Goal: Use online tool/utility: Utilize a website feature to perform a specific function

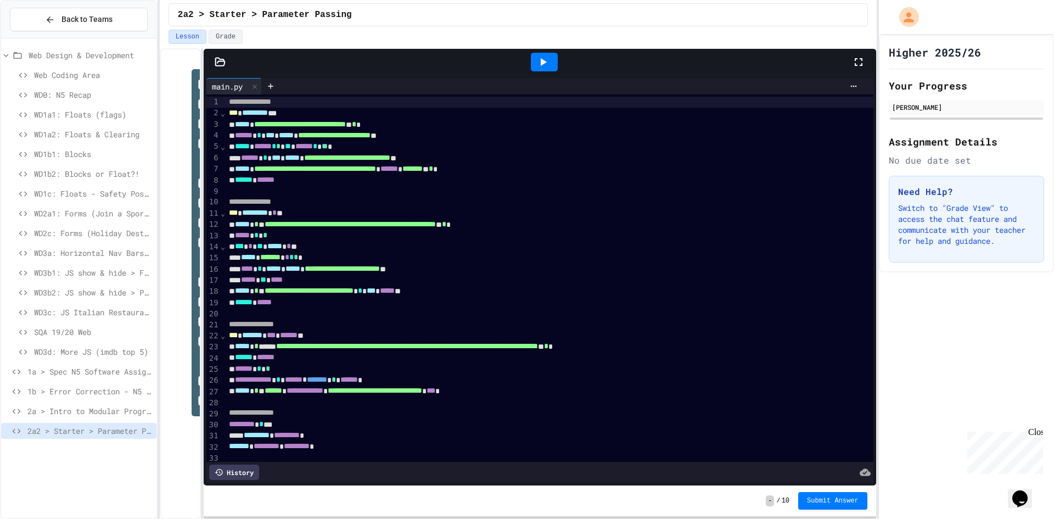
drag, startPoint x: 533, startPoint y: 57, endPoint x: 570, endPoint y: 56, distance: 36.8
click at [534, 57] on div at bounding box center [544, 62] width 27 height 19
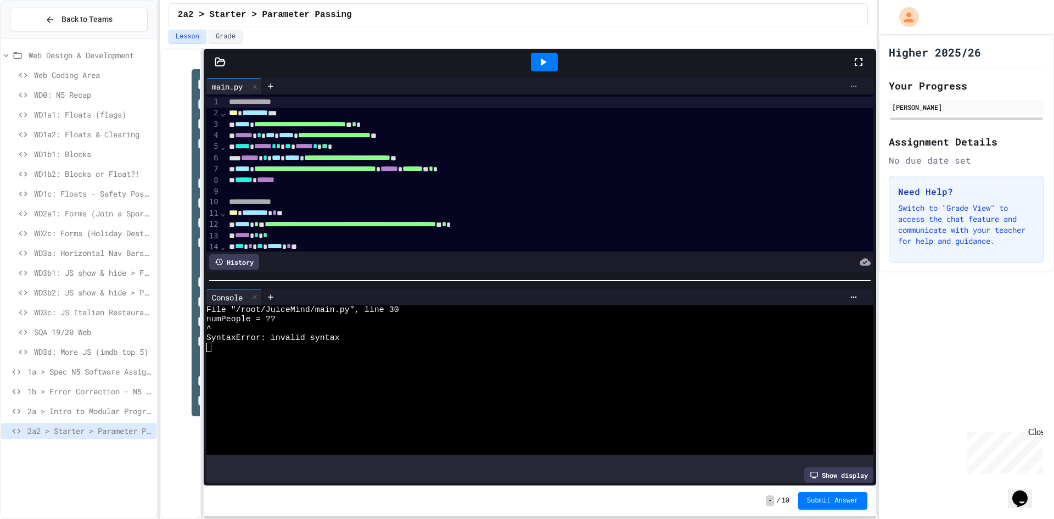
click at [845, 82] on div at bounding box center [854, 86] width 18 height 9
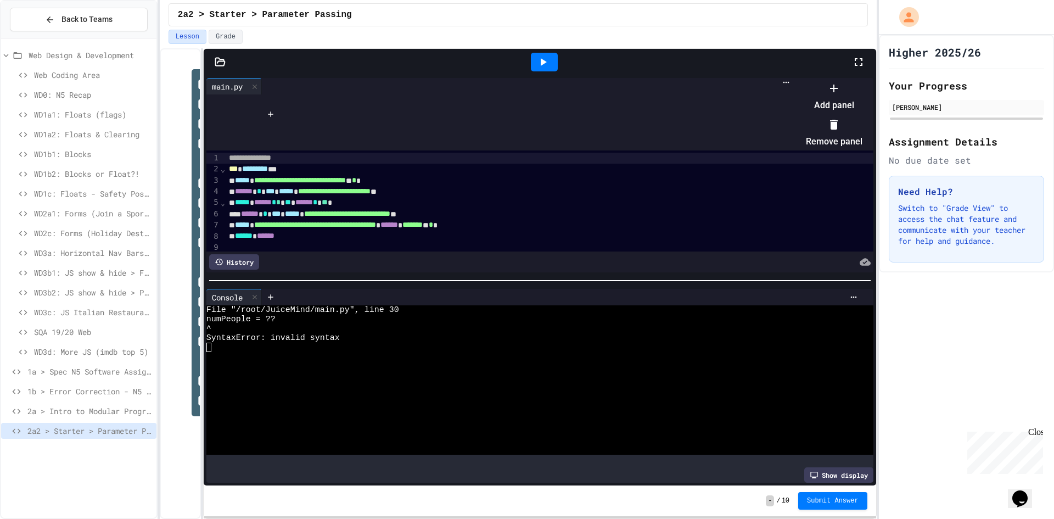
click at [863, 103] on li "Add panel" at bounding box center [834, 96] width 57 height 35
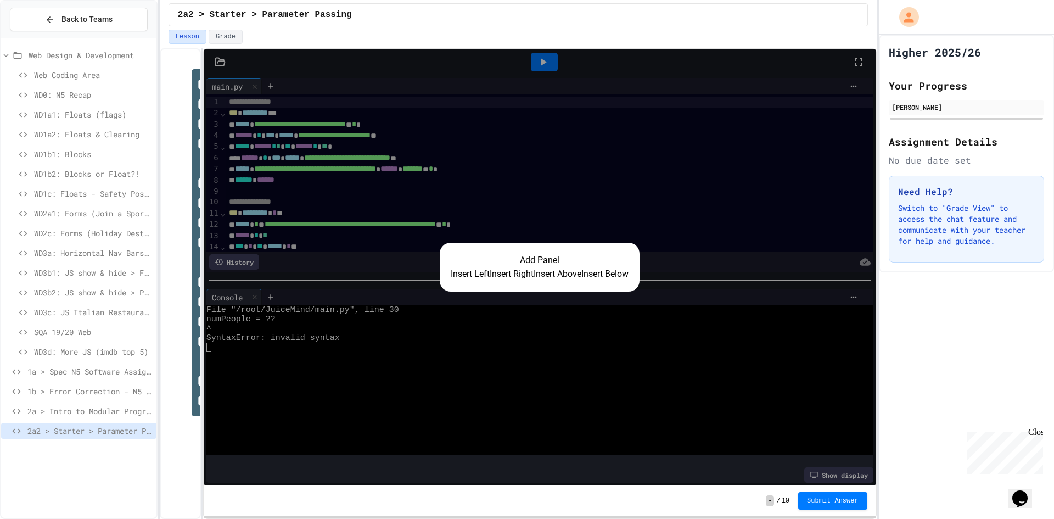
click at [490, 279] on button "Insert Right" at bounding box center [512, 273] width 44 height 13
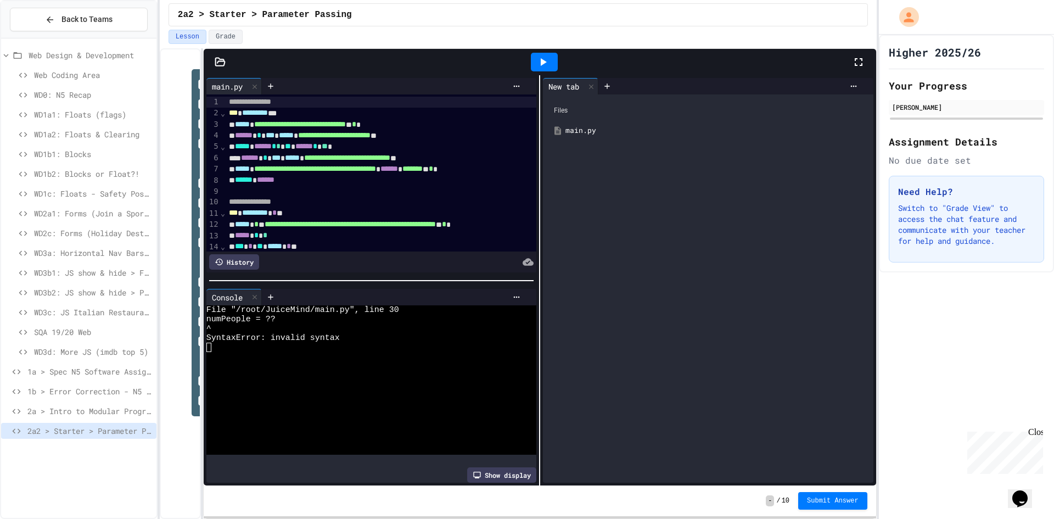
click at [537, 68] on icon at bounding box center [543, 61] width 13 height 13
click at [857, 60] on icon at bounding box center [858, 61] width 13 height 13
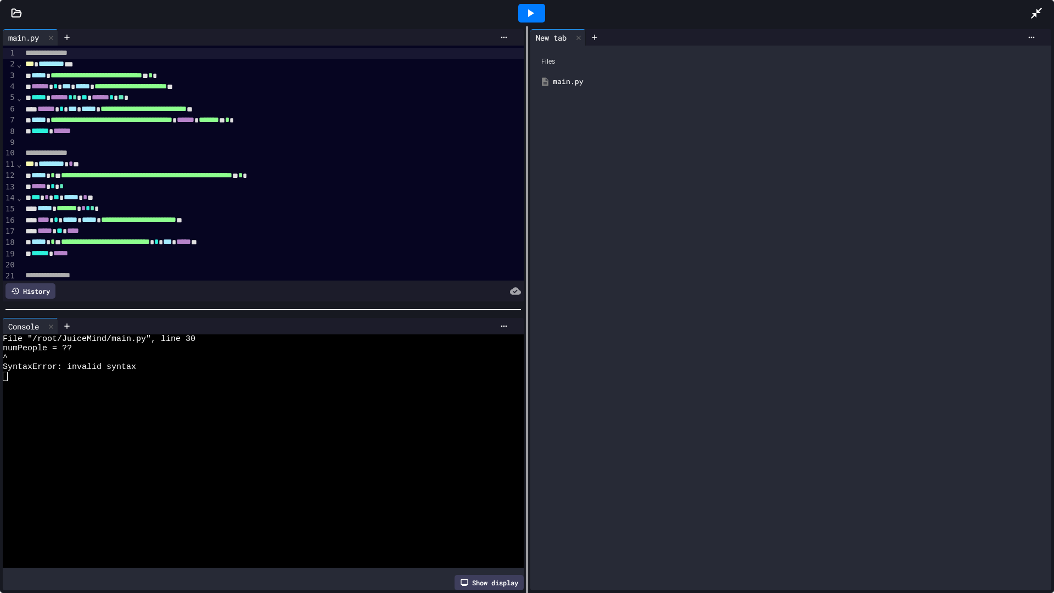
click at [554, 70] on div "Files" at bounding box center [791, 61] width 510 height 21
click at [555, 80] on div "main.py" at bounding box center [799, 81] width 492 height 11
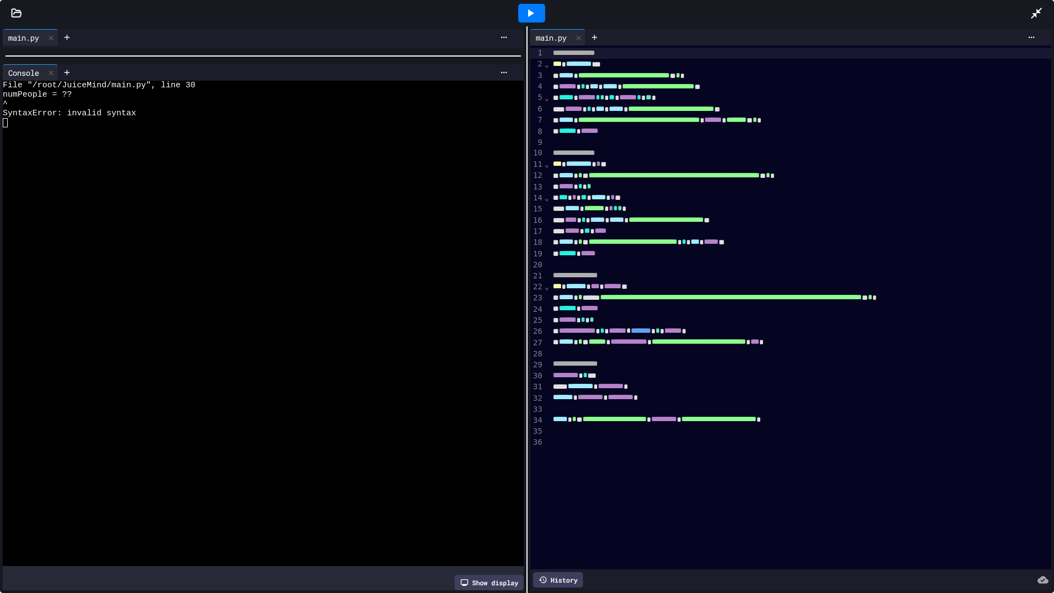
click at [187, 54] on div at bounding box center [263, 56] width 527 height 11
click at [1019, 30] on div at bounding box center [813, 37] width 455 height 16
click at [1023, 34] on div at bounding box center [1032, 37] width 18 height 9
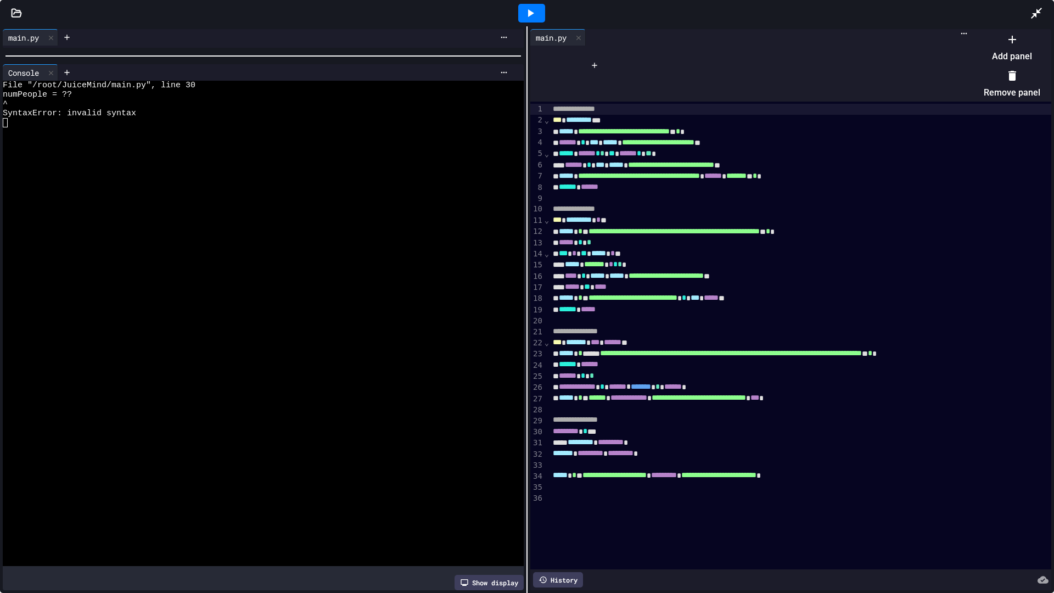
click at [1005, 58] on li "Add panel" at bounding box center [1012, 47] width 57 height 35
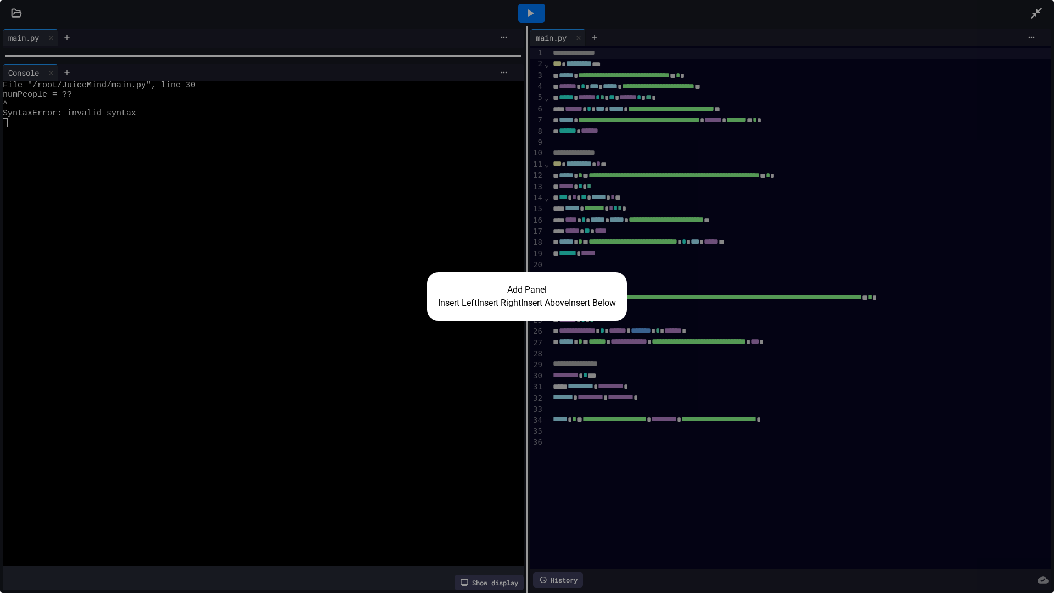
click at [916, 107] on div "Add Panel Insert Left Insert Right Insert Above Insert Below" at bounding box center [527, 296] width 1054 height 593
drag, startPoint x: 1037, startPoint y: 24, endPoint x: 1029, endPoint y: 36, distance: 14.6
click at [1035, 30] on div "Add Panel Insert Left Insert Right Insert Above Insert Below" at bounding box center [527, 296] width 1054 height 593
click at [1021, 41] on div "Add Panel Insert Left Insert Right Insert Above Insert Below" at bounding box center [527, 296] width 1054 height 593
click at [448, 309] on button "Insert Left" at bounding box center [457, 303] width 39 height 13
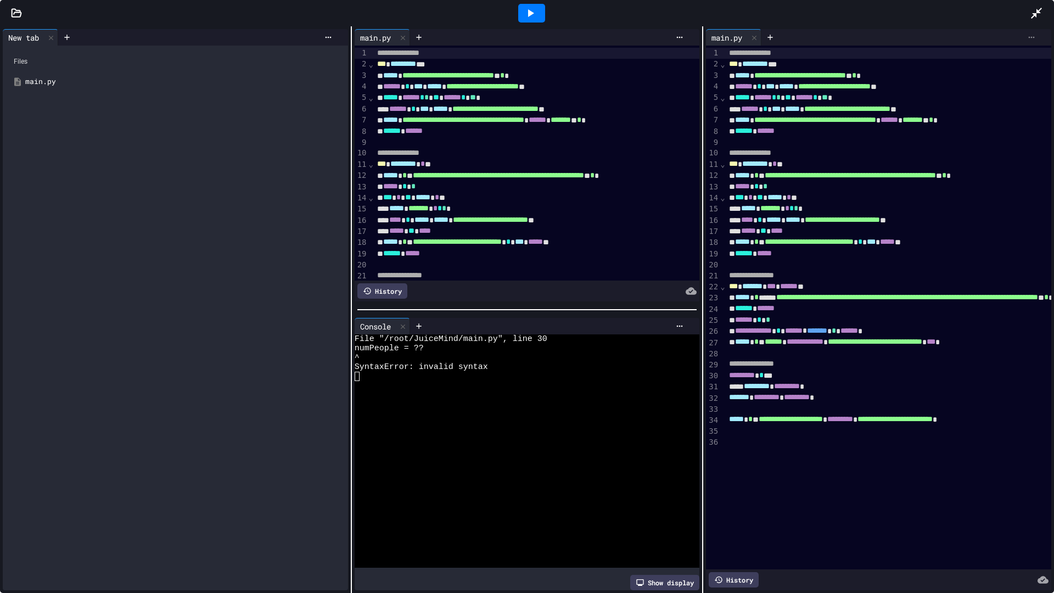
click at [1028, 36] on icon at bounding box center [1032, 37] width 9 height 9
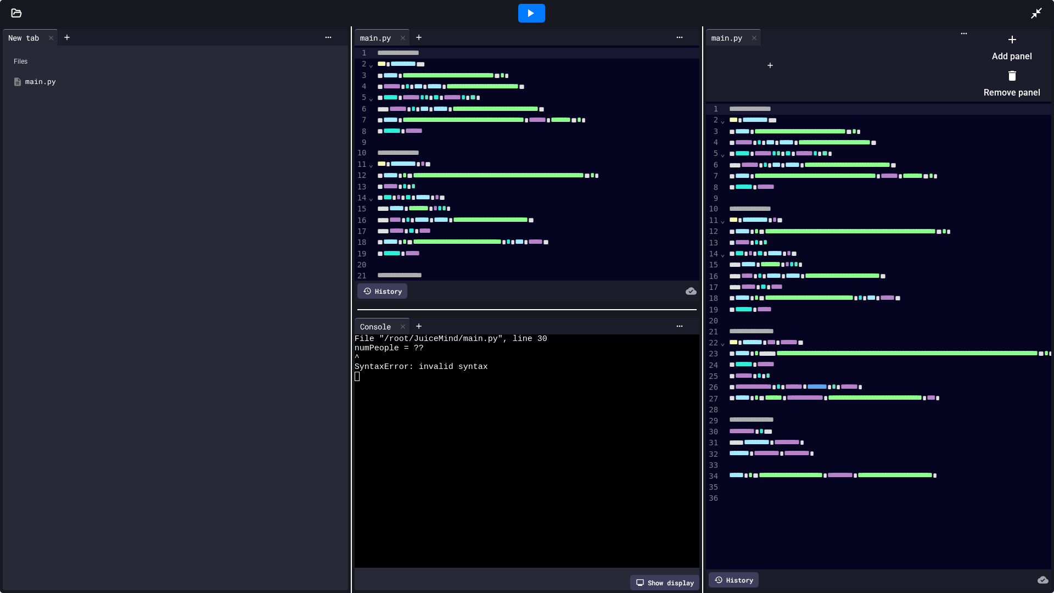
click at [988, 84] on li "Remove panel" at bounding box center [1012, 83] width 57 height 35
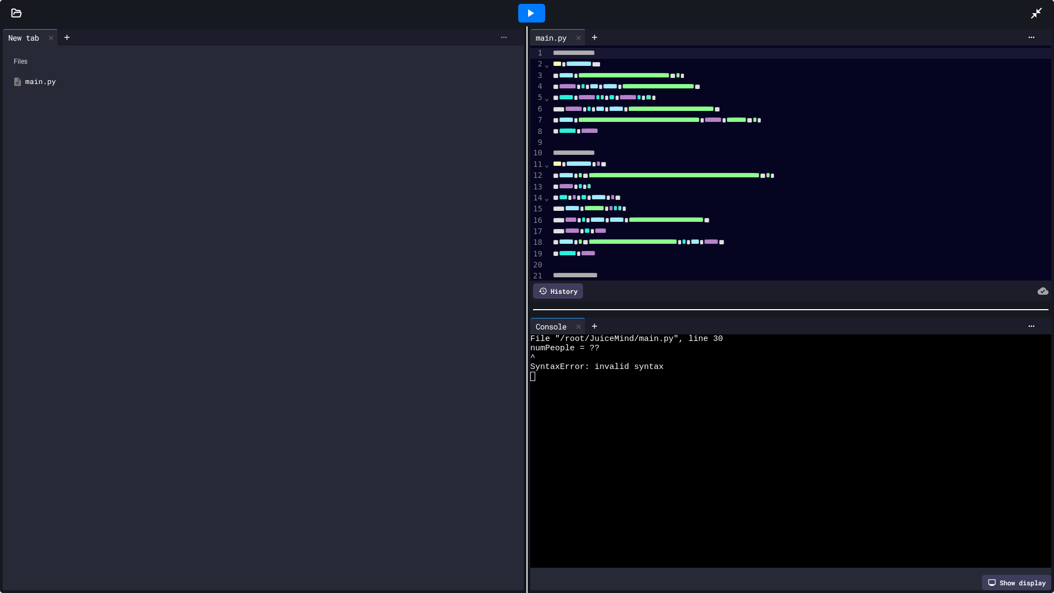
click at [504, 40] on icon at bounding box center [504, 37] width 9 height 9
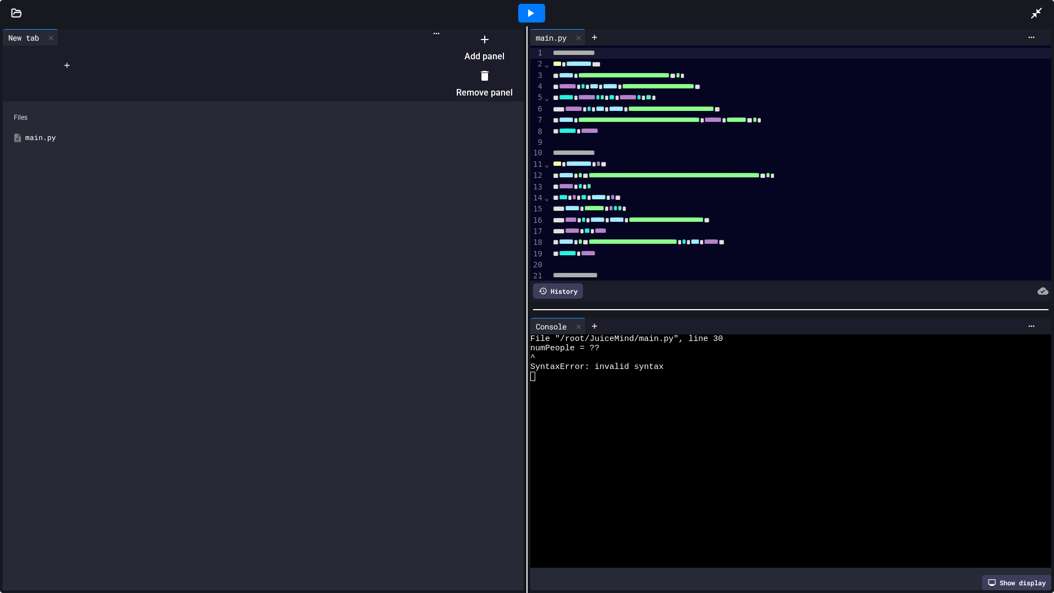
click at [513, 73] on li "Remove panel" at bounding box center [484, 83] width 57 height 35
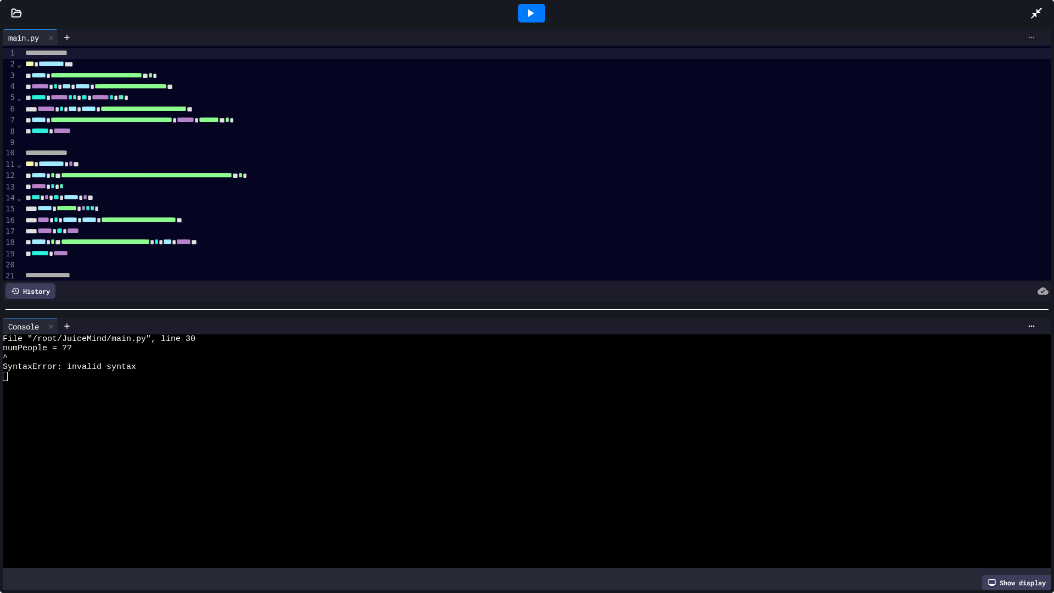
click at [1028, 40] on icon at bounding box center [1032, 37] width 9 height 9
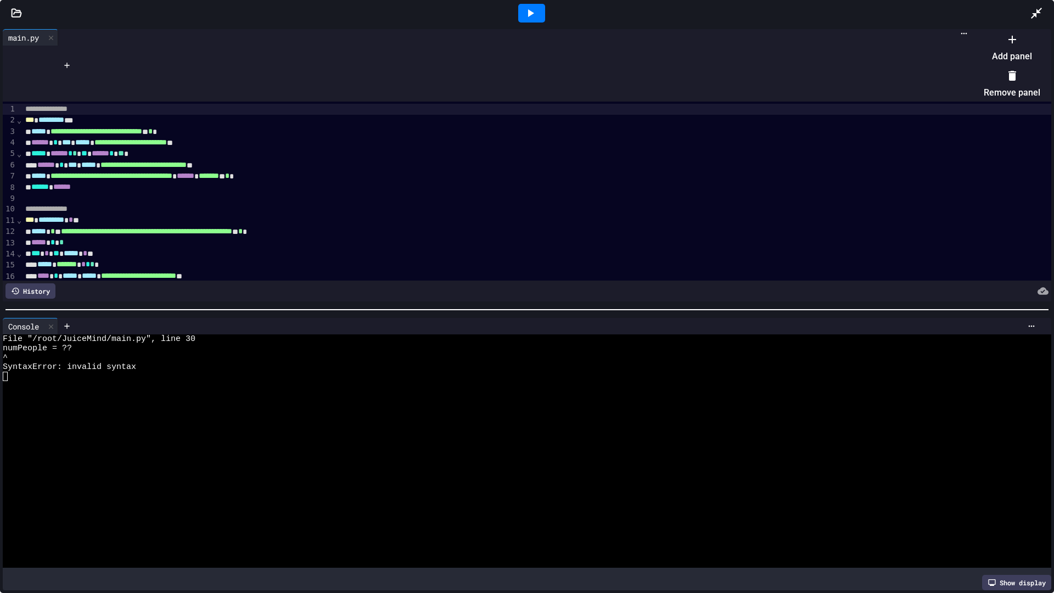
click at [1007, 57] on li "Add panel" at bounding box center [1012, 47] width 57 height 35
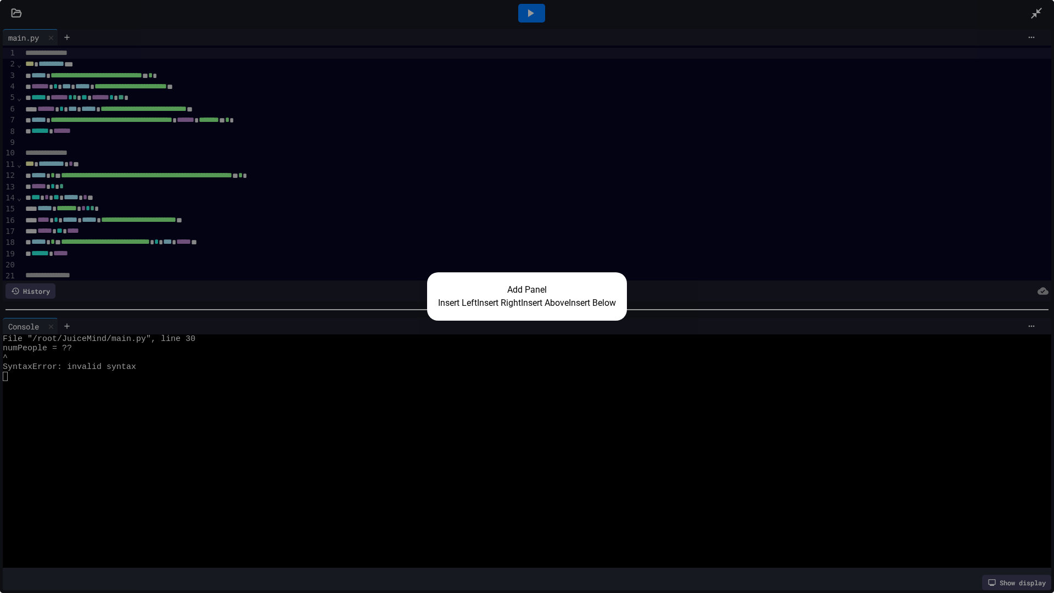
click at [456, 299] on button "Insert Left" at bounding box center [457, 303] width 39 height 13
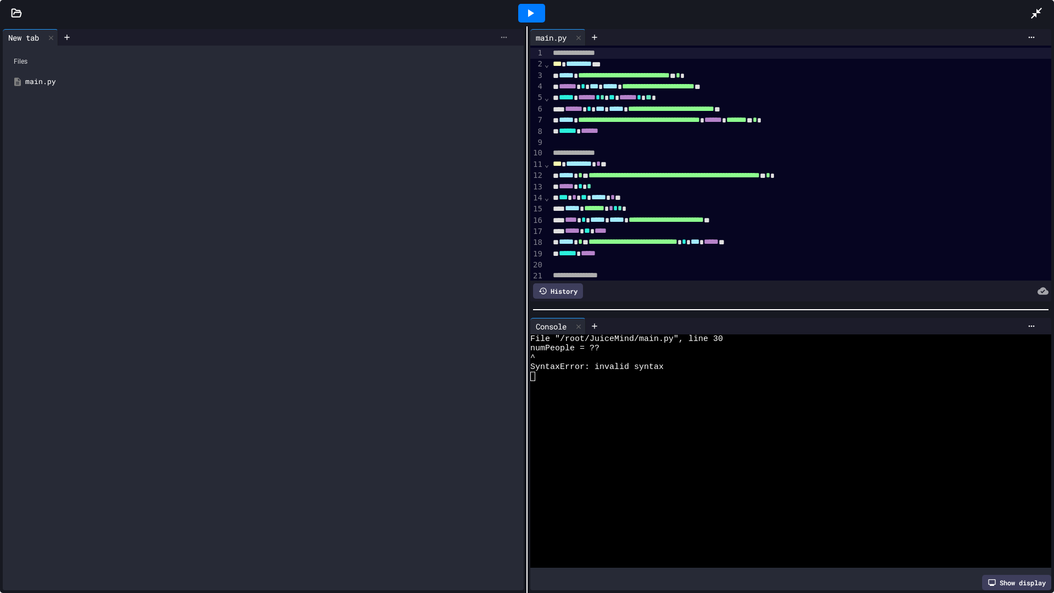
click at [506, 37] on div at bounding box center [504, 37] width 18 height 9
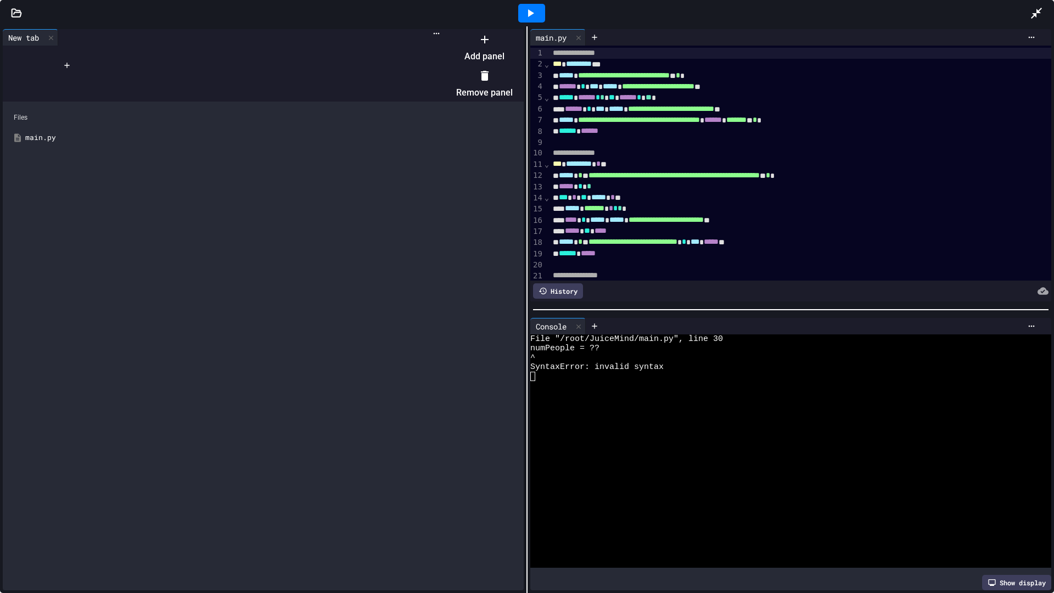
click at [492, 72] on icon at bounding box center [484, 75] width 13 height 13
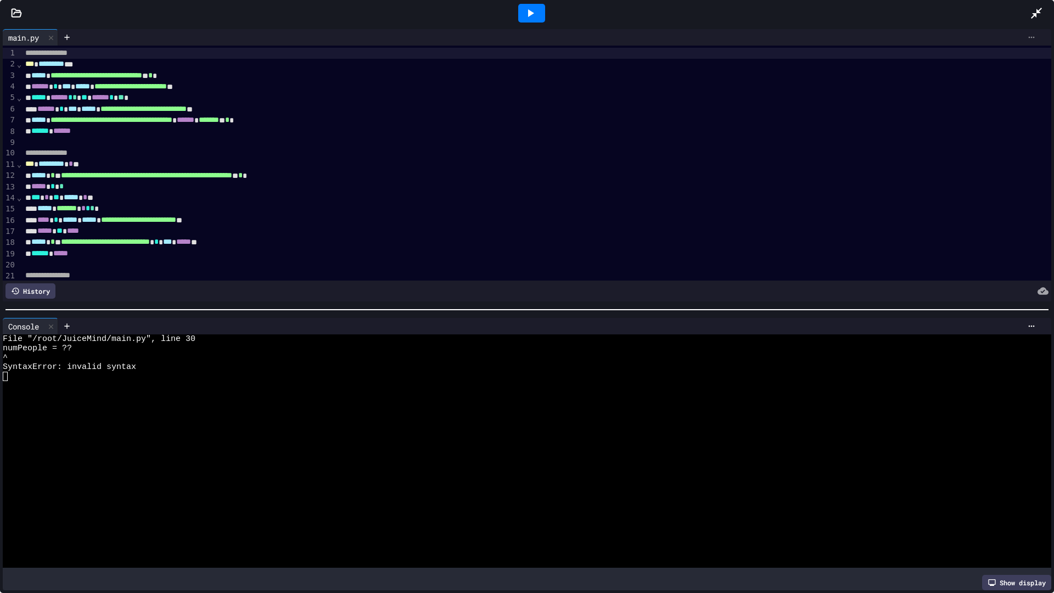
click at [1028, 34] on icon at bounding box center [1032, 37] width 9 height 9
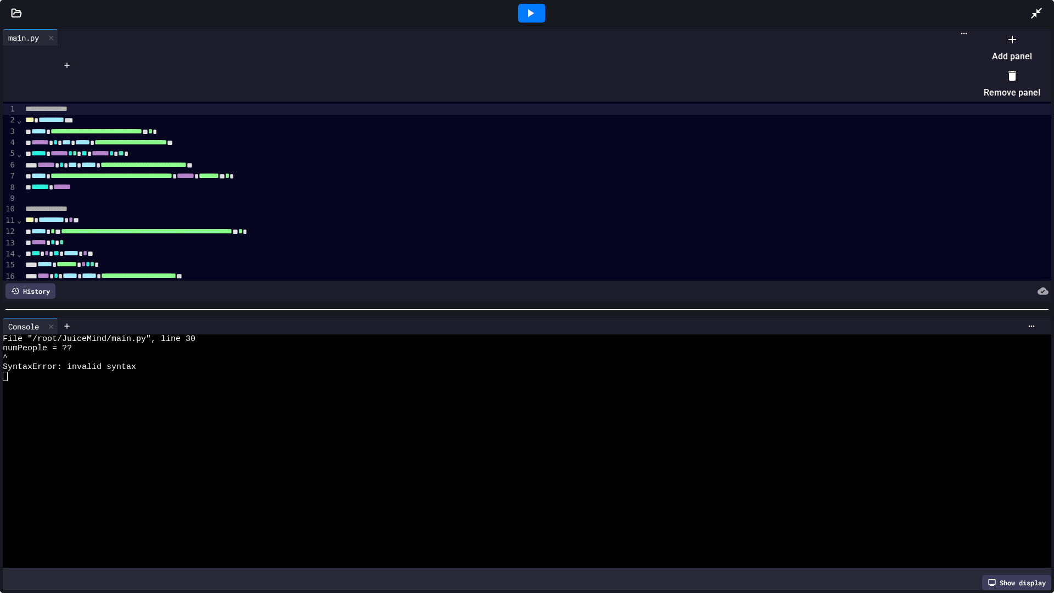
click at [996, 54] on li "Add panel" at bounding box center [1012, 47] width 57 height 35
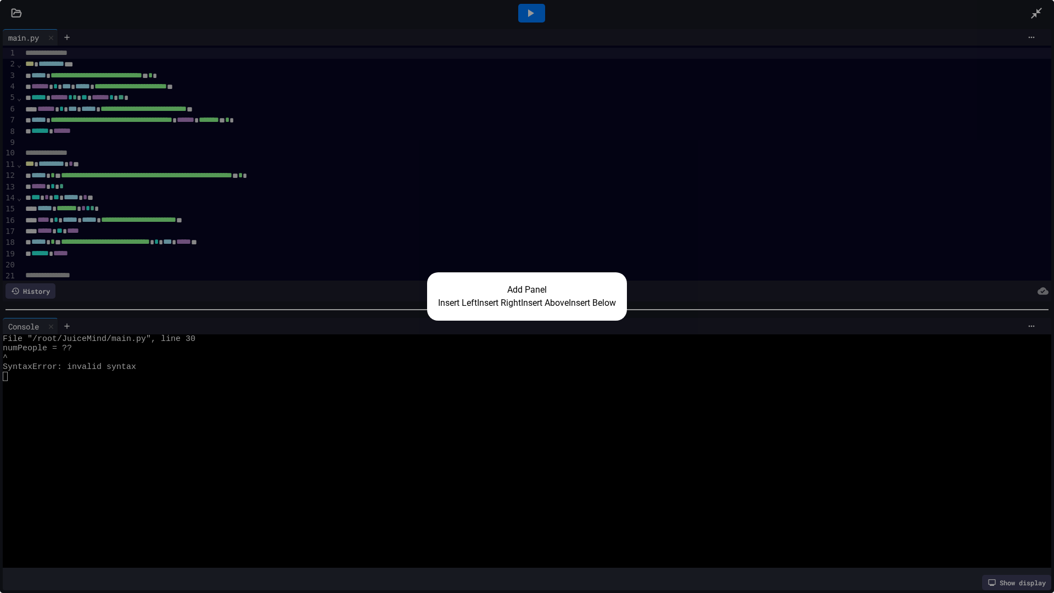
click at [478, 305] on button "Insert Right" at bounding box center [499, 303] width 44 height 13
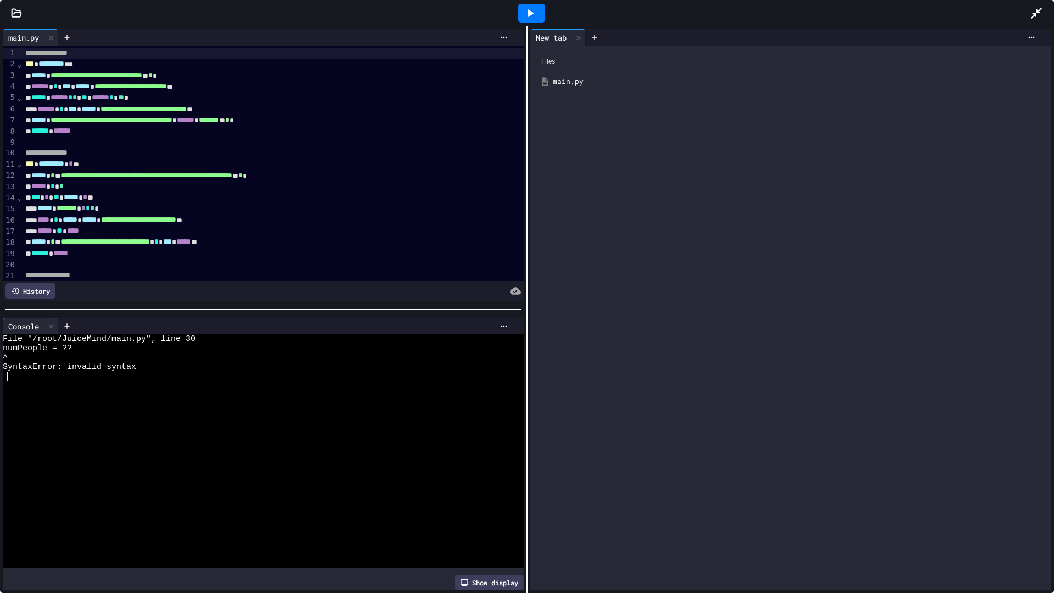
click at [539, 16] on div at bounding box center [531, 13] width 27 height 19
click at [539, 113] on div "Files main.py" at bounding box center [791, 318] width 521 height 545
click at [561, 83] on div "main.py" at bounding box center [799, 81] width 492 height 11
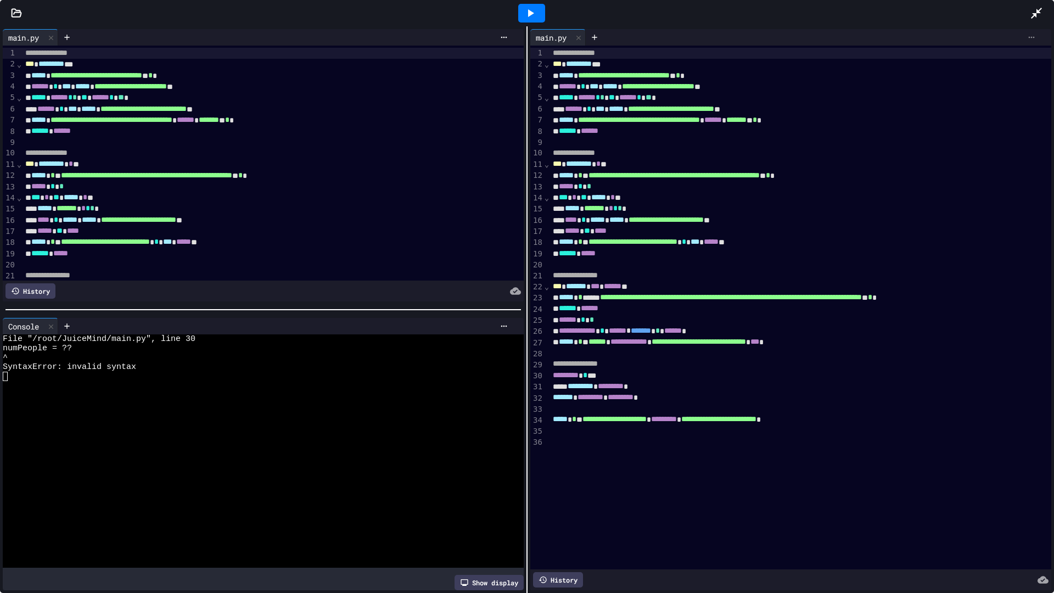
click at [1028, 35] on icon at bounding box center [1032, 37] width 9 height 9
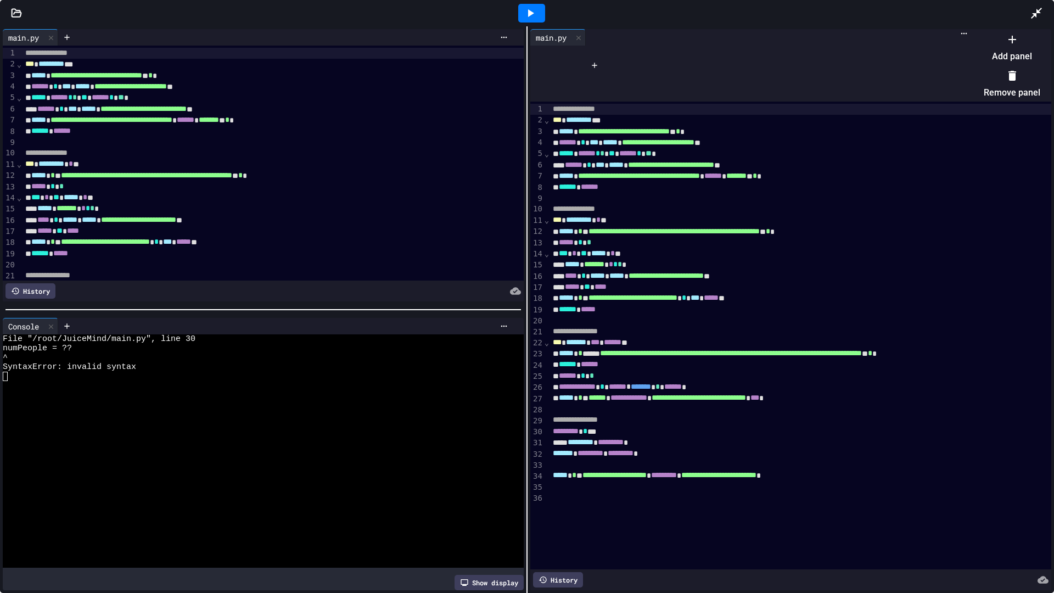
click at [985, 79] on li "Remove panel" at bounding box center [1012, 83] width 57 height 35
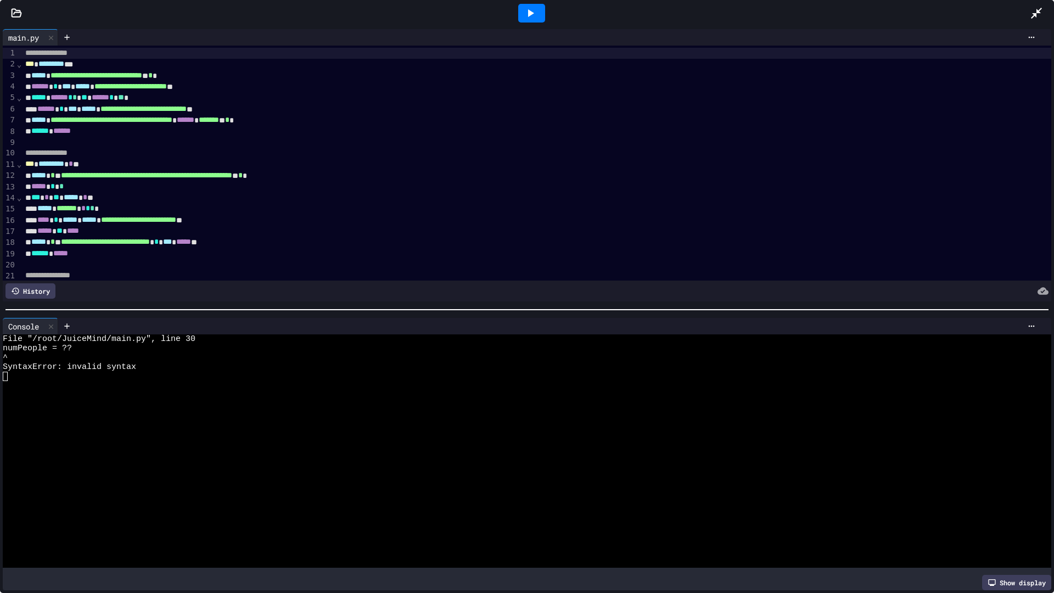
click at [1023, 43] on div at bounding box center [549, 37] width 983 height 16
click at [1028, 40] on icon at bounding box center [1032, 37] width 9 height 9
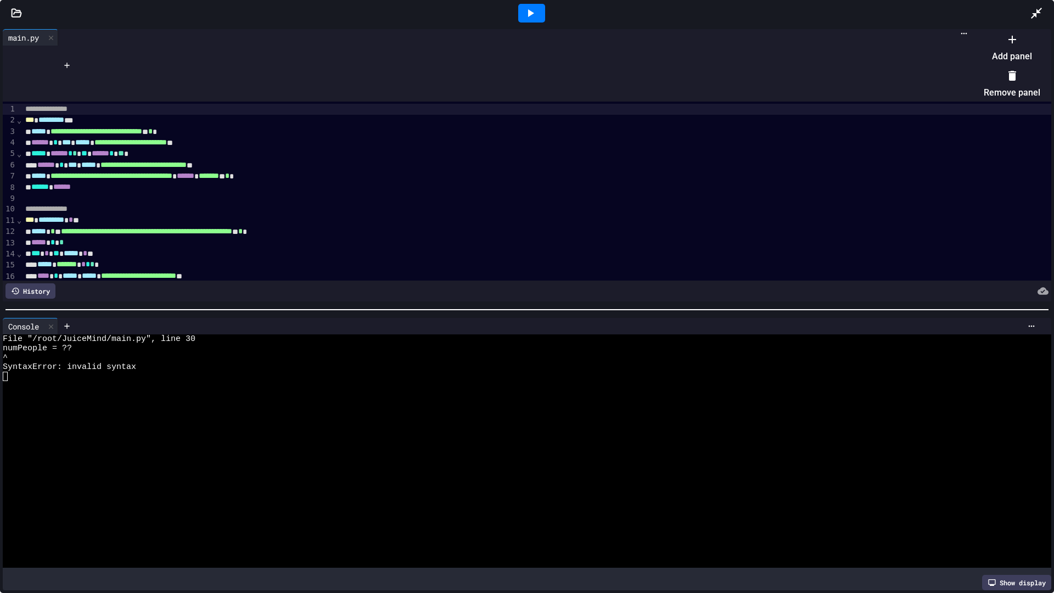
click at [1001, 55] on li "Add panel" at bounding box center [1012, 47] width 57 height 35
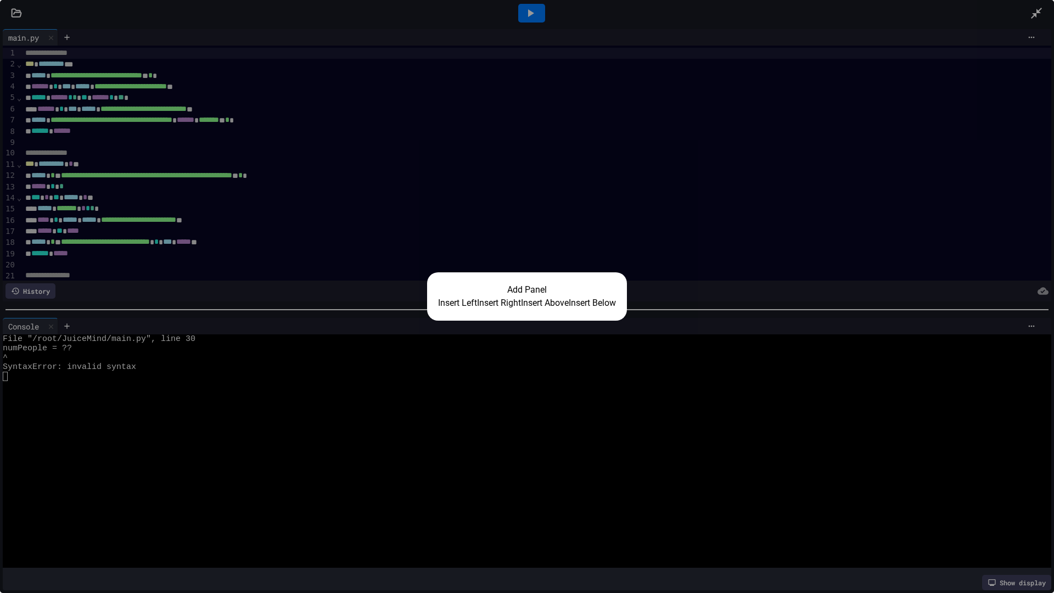
click at [501, 308] on button "Insert Right" at bounding box center [499, 303] width 44 height 13
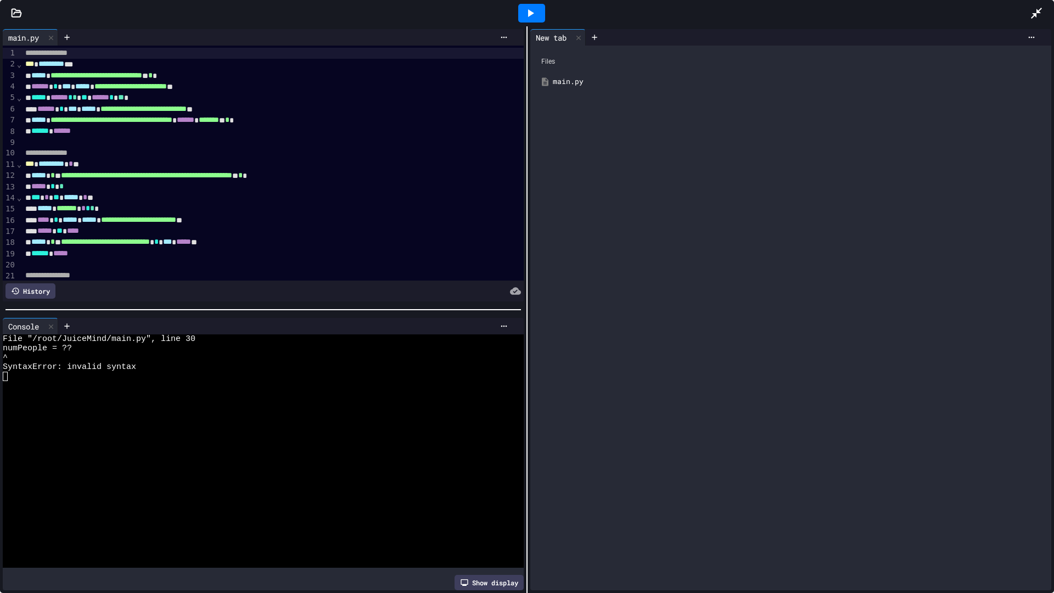
click at [561, 72] on div "main.py" at bounding box center [791, 82] width 510 height 20
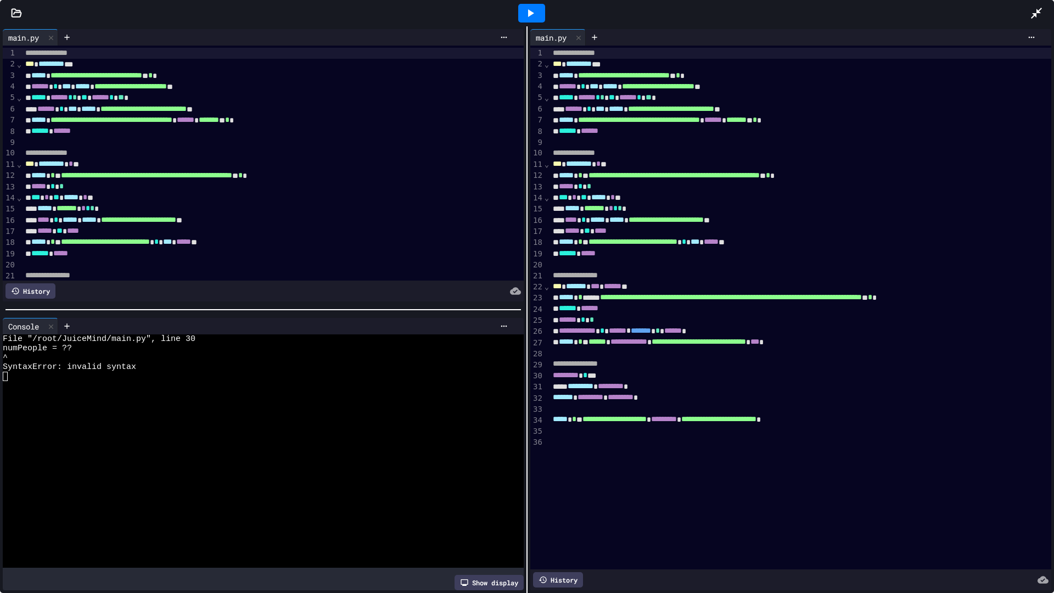
click at [532, 14] on icon at bounding box center [531, 13] width 6 height 8
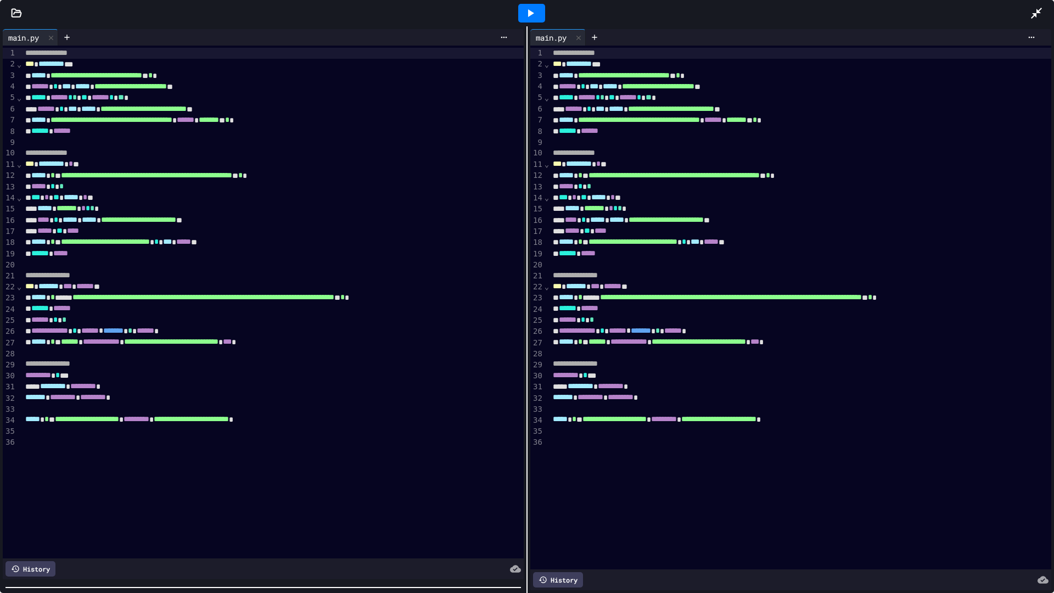
click at [363, 518] on div "**********" at bounding box center [527, 309] width 1054 height 567
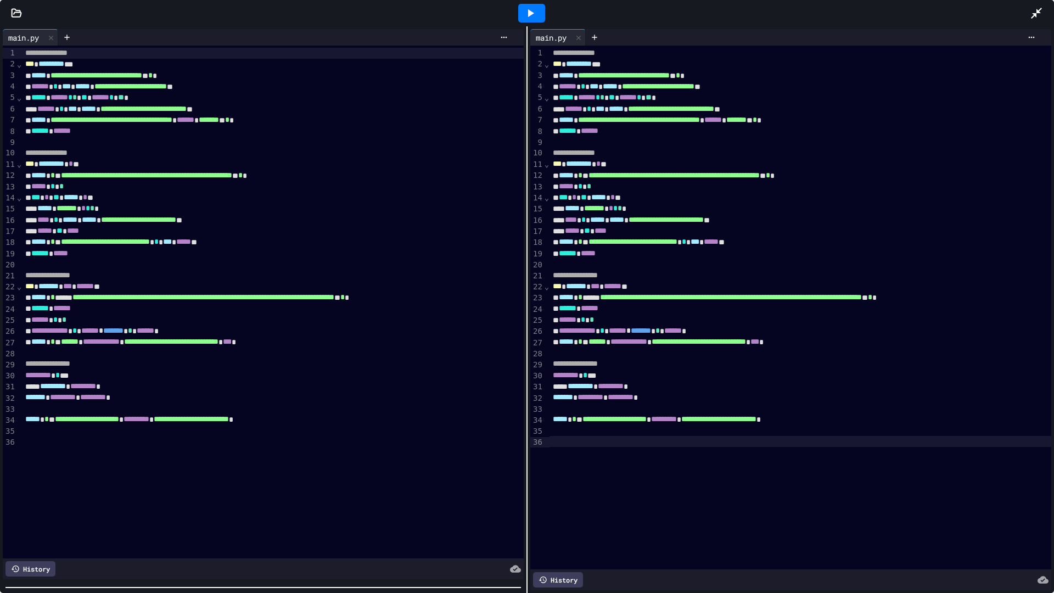
drag, startPoint x: 657, startPoint y: 573, endPoint x: 682, endPoint y: 537, distance: 43.6
click at [656, 499] on div "**********" at bounding box center [791, 318] width 521 height 545
click at [790, 518] on div "**********" at bounding box center [527, 309] width 1054 height 567
click at [535, 15] on icon at bounding box center [530, 13] width 13 height 13
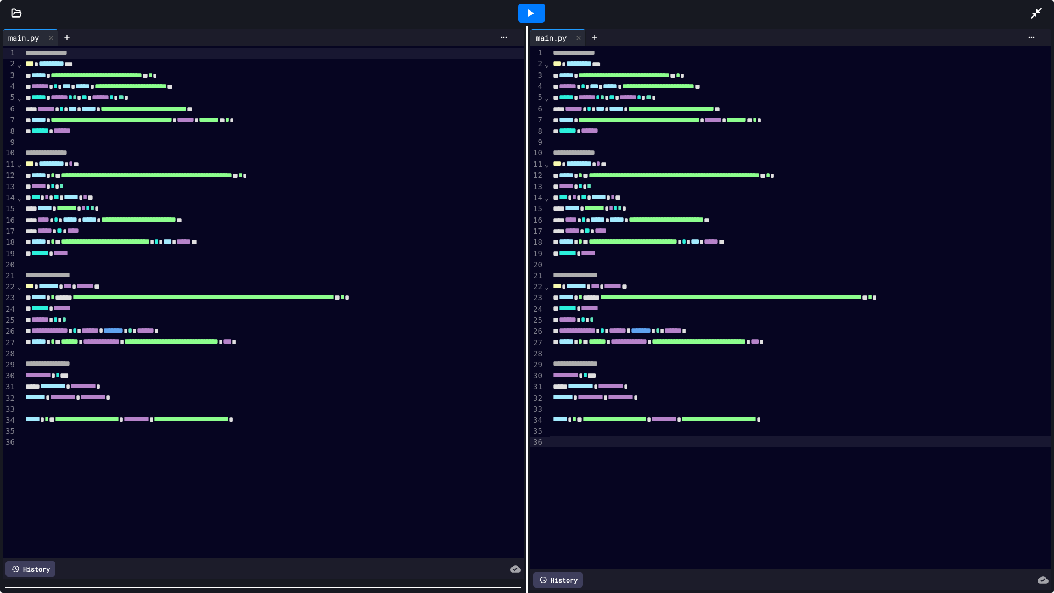
drag, startPoint x: 604, startPoint y: 577, endPoint x: 569, endPoint y: 460, distance: 122.1
click at [569, 460] on div "**********" at bounding box center [791, 318] width 521 height 545
click at [1029, 32] on div at bounding box center [813, 37] width 455 height 16
click at [1028, 37] on icon at bounding box center [1032, 37] width 9 height 9
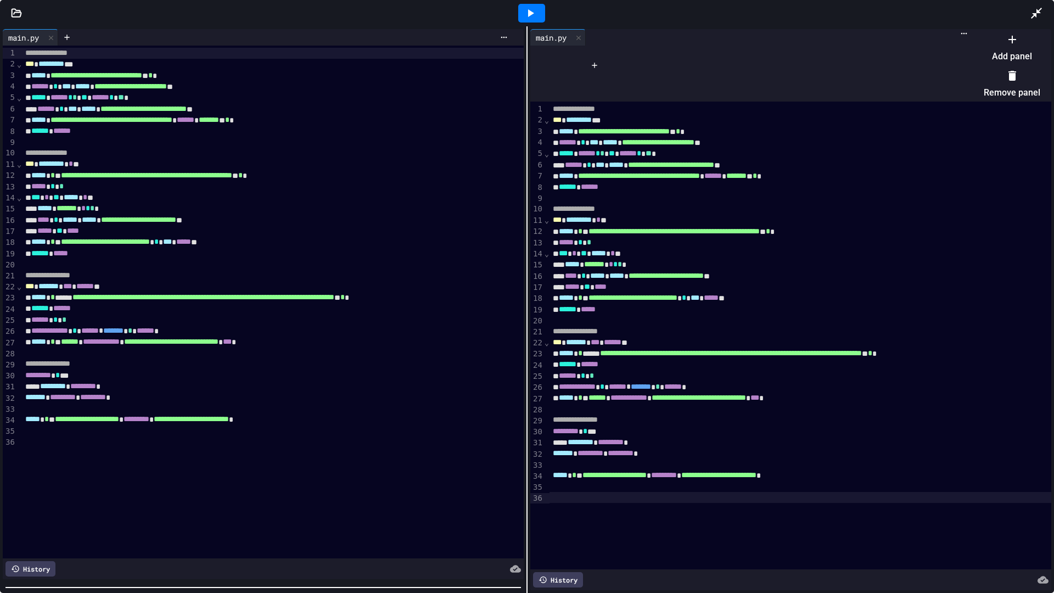
click at [985, 72] on li "Remove panel" at bounding box center [1012, 83] width 57 height 35
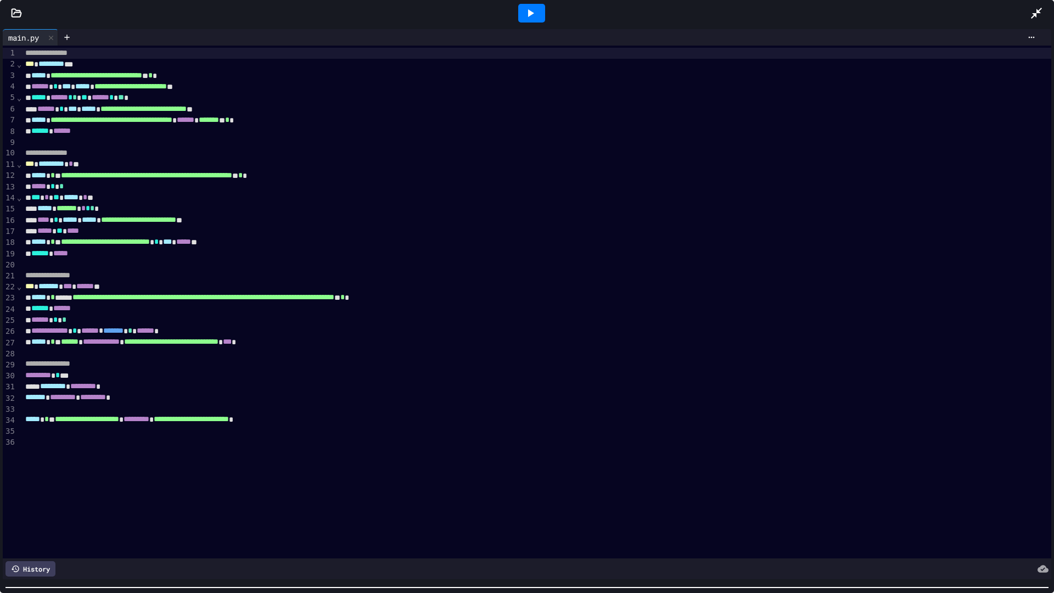
click at [533, 15] on icon at bounding box center [530, 13] width 13 height 13
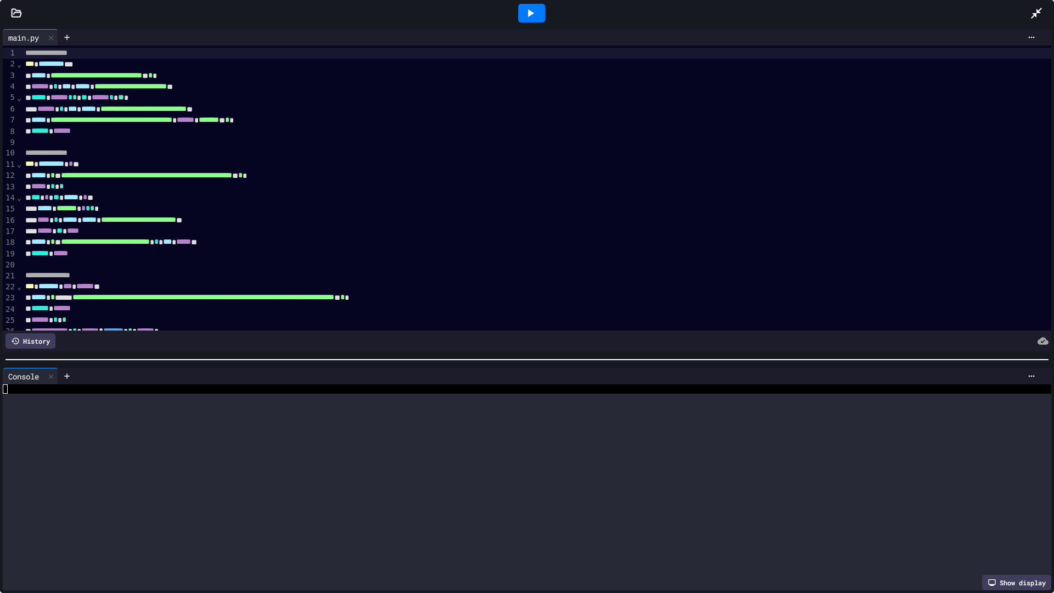
click at [405, 354] on div at bounding box center [527, 359] width 1054 height 11
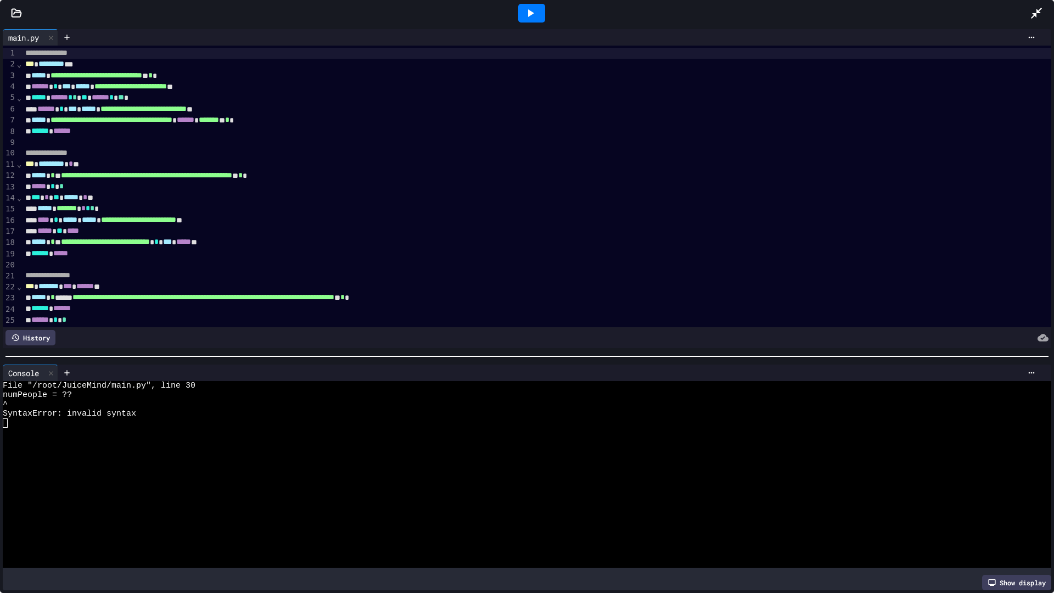
click at [1033, 13] on icon at bounding box center [1036, 13] width 13 height 13
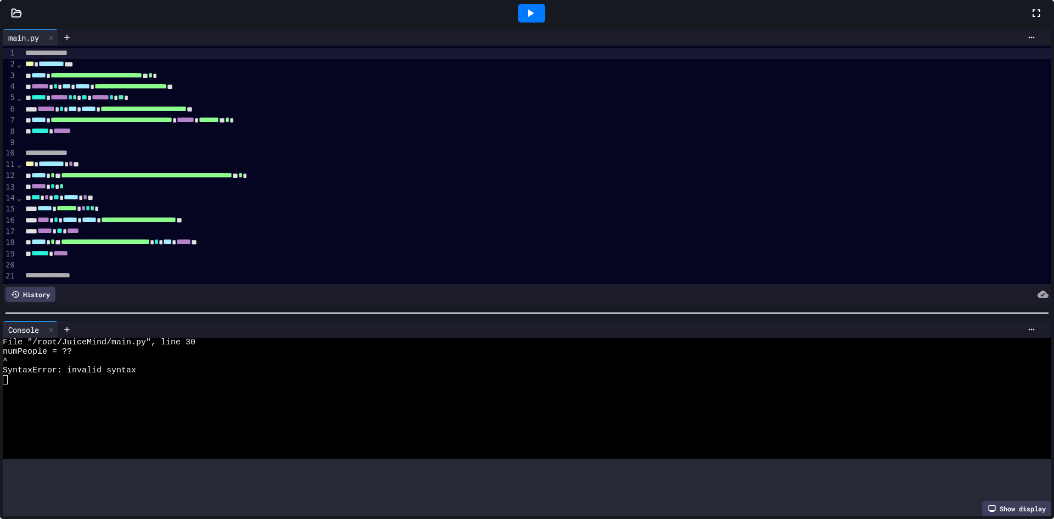
click at [850, 28] on div at bounding box center [531, 13] width 997 height 30
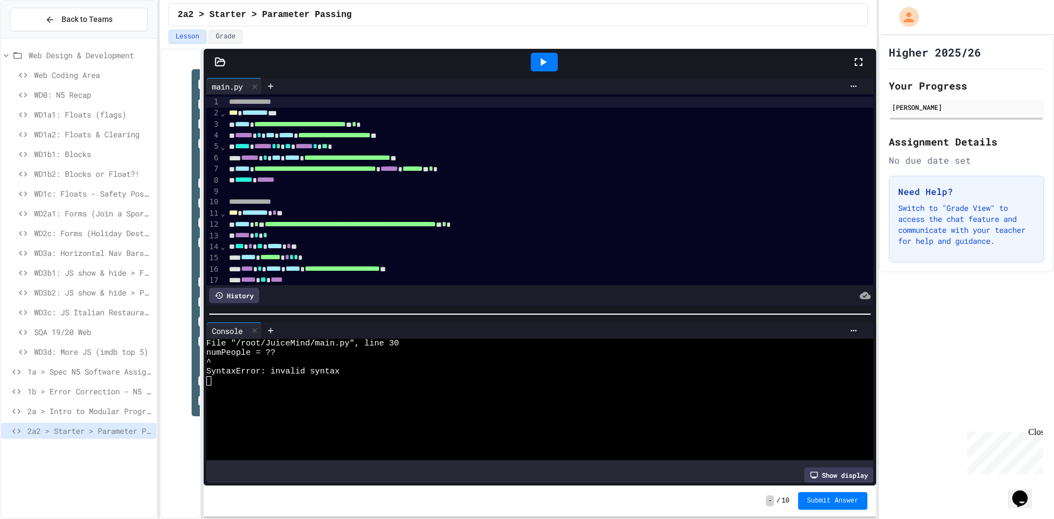
click at [851, 63] on div at bounding box center [545, 62] width 616 height 30
click at [855, 57] on icon at bounding box center [858, 61] width 13 height 13
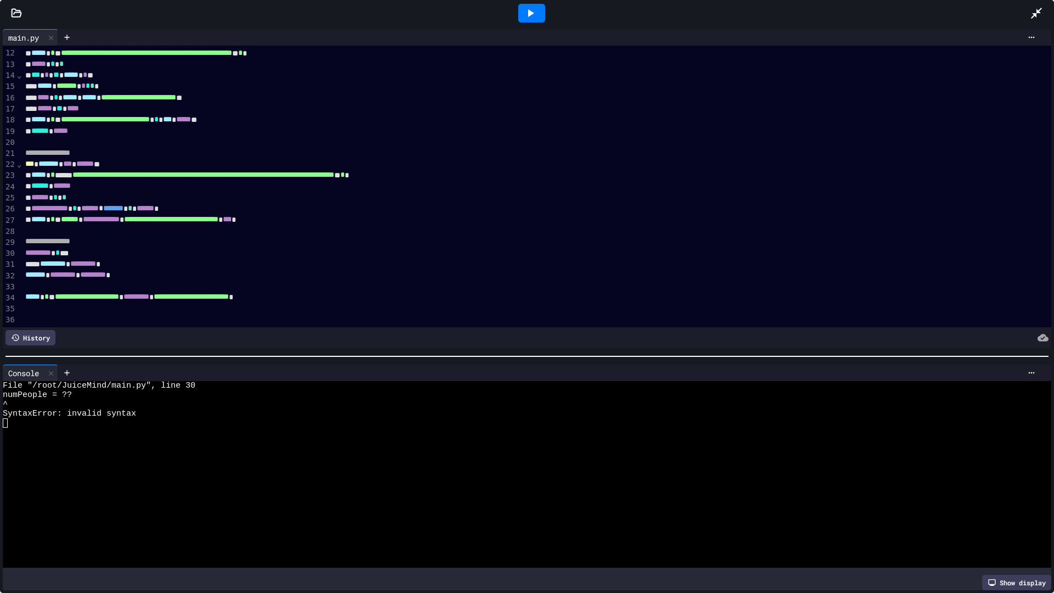
scroll to position [136, 0]
click at [85, 248] on div "********* * **" at bounding box center [525, 253] width 1006 height 11
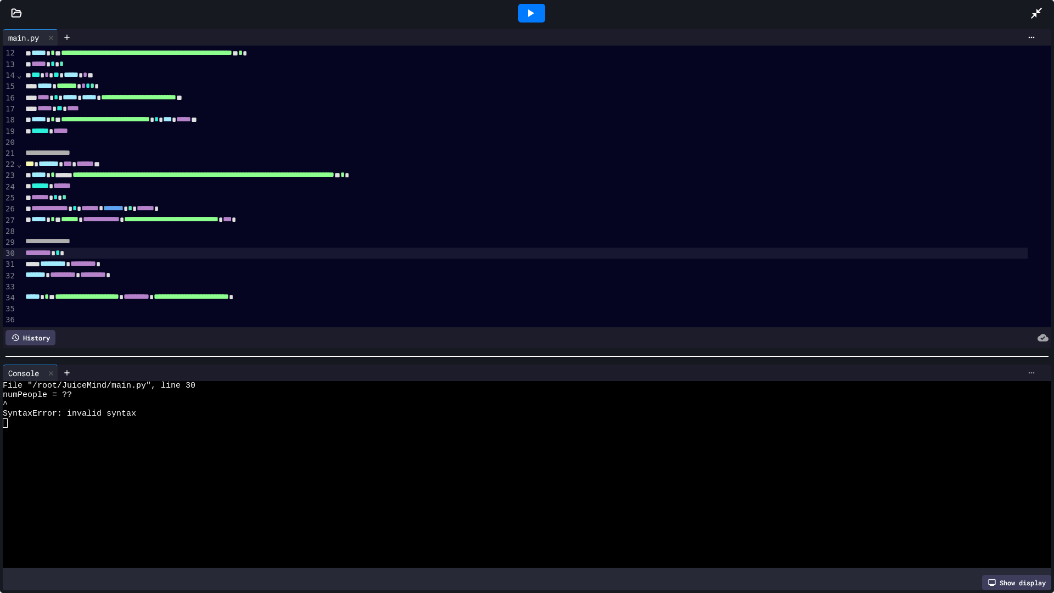
click at [1030, 369] on div at bounding box center [1032, 373] width 18 height 9
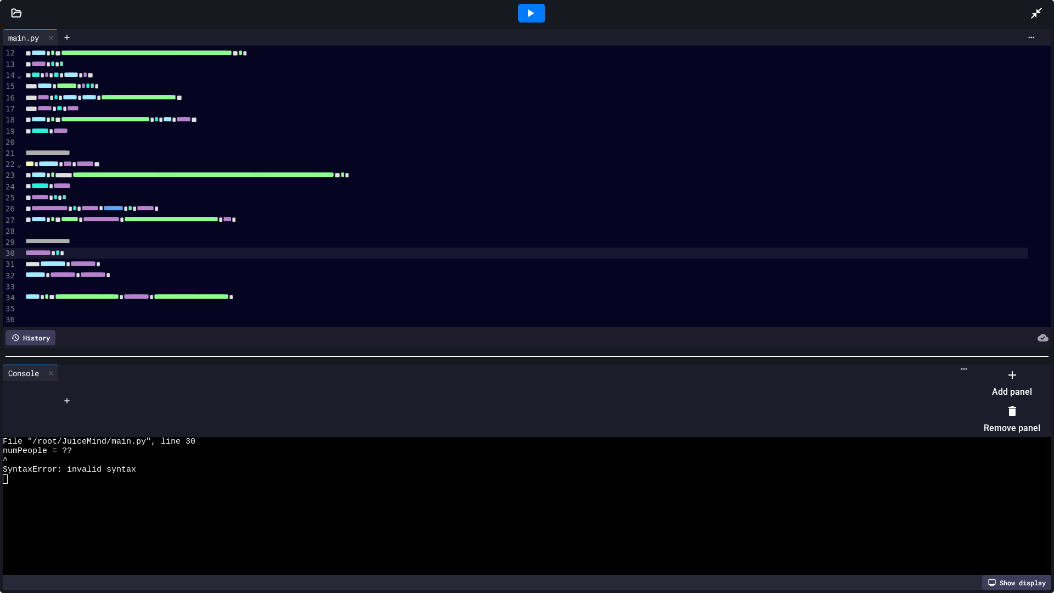
click at [991, 391] on li "Add panel" at bounding box center [1012, 383] width 57 height 35
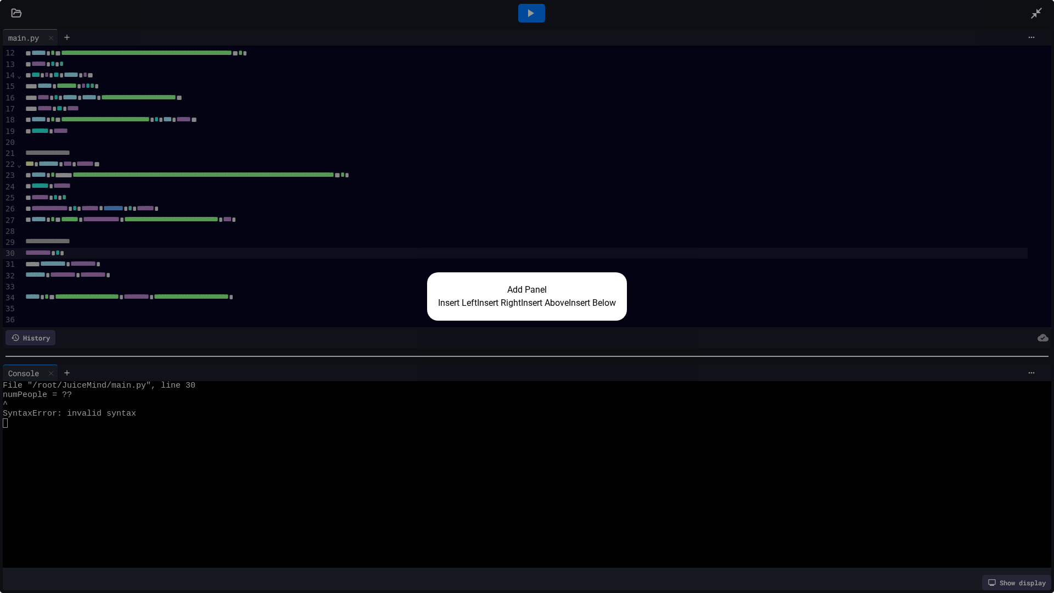
click at [496, 306] on button "Insert Right" at bounding box center [499, 303] width 44 height 13
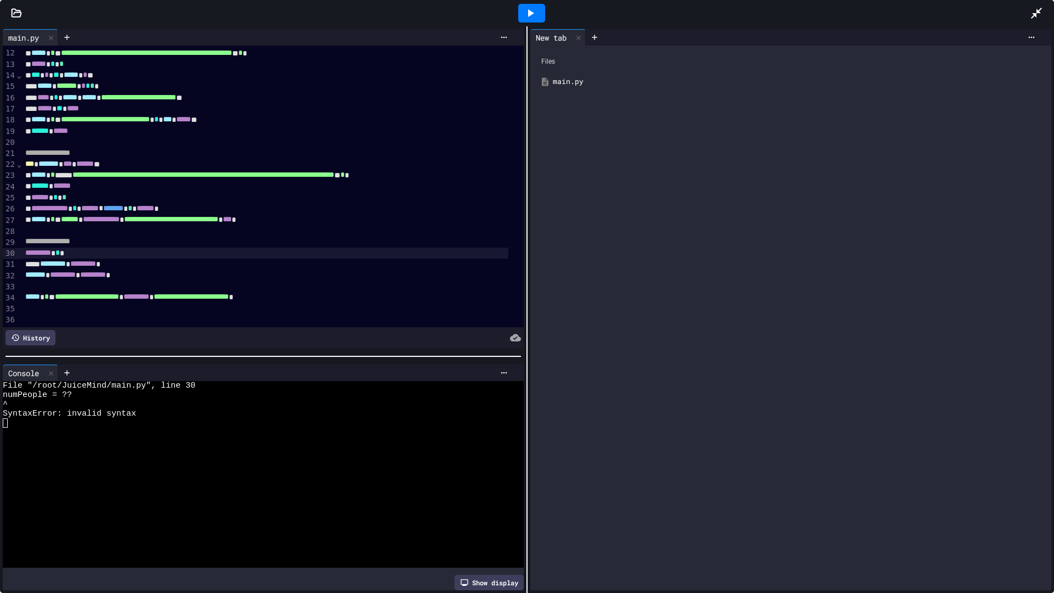
click at [555, 77] on div "main.py" at bounding box center [799, 81] width 492 height 11
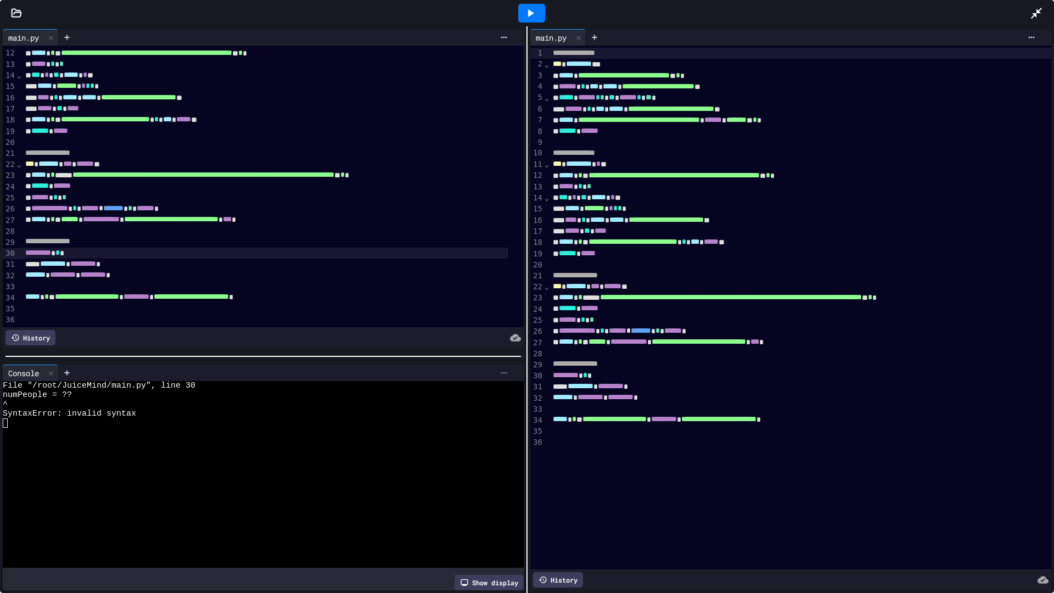
click at [500, 370] on icon at bounding box center [504, 373] width 9 height 9
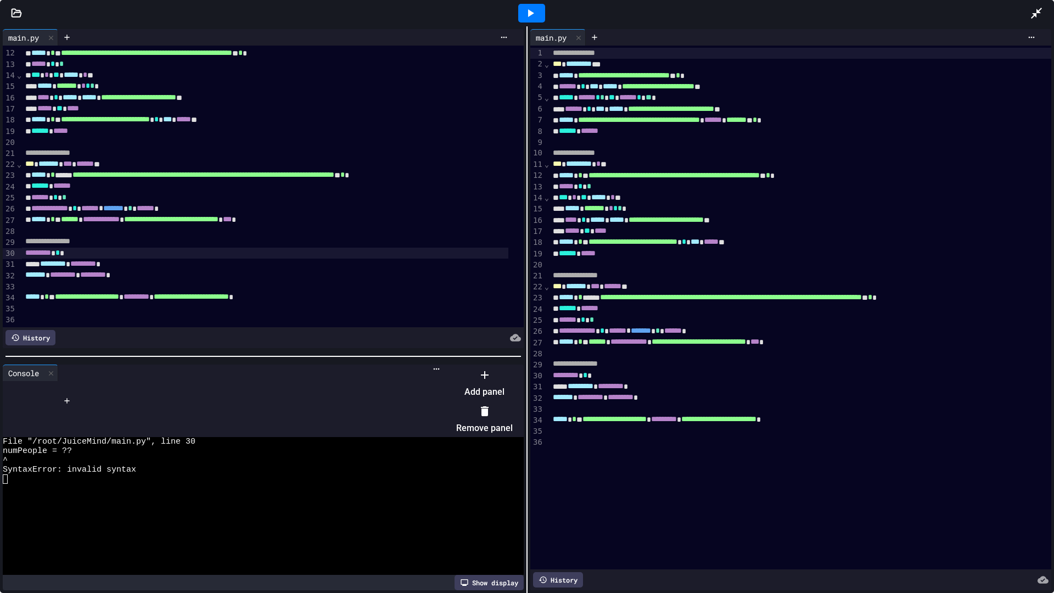
click at [499, 402] on li "Remove panel" at bounding box center [484, 419] width 57 height 35
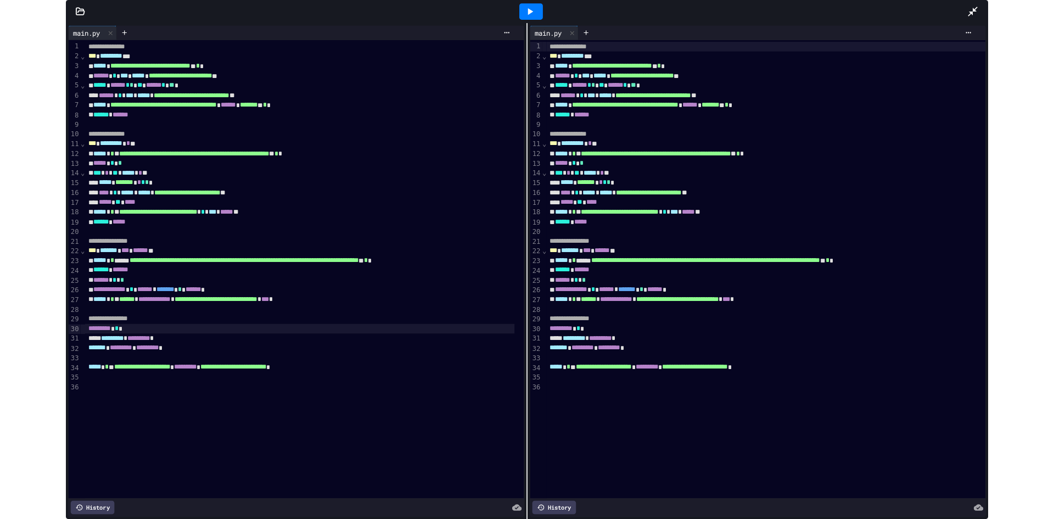
scroll to position [0, 0]
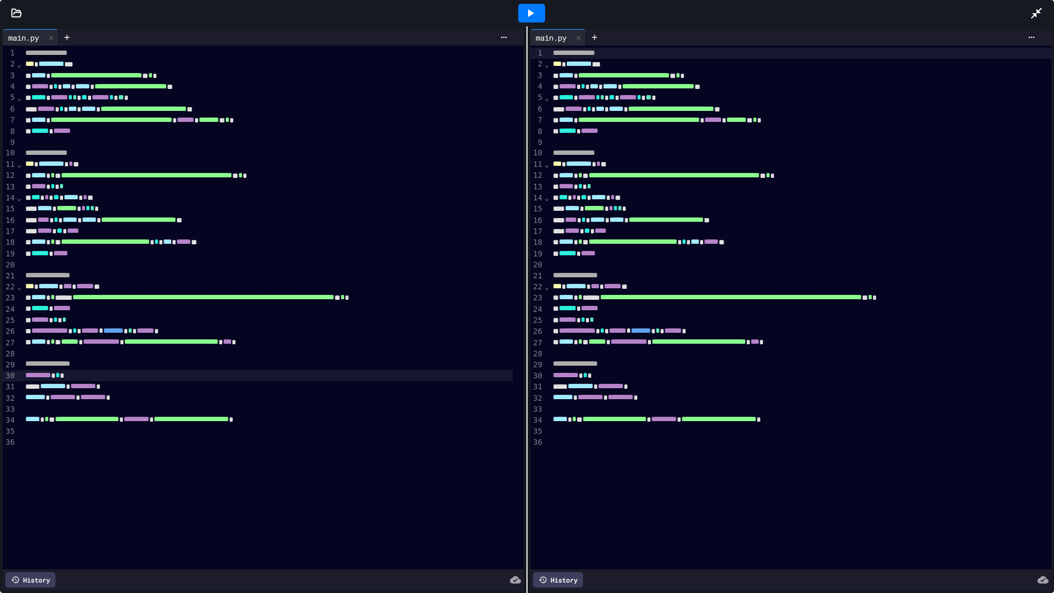
click at [530, 10] on icon at bounding box center [530, 13] width 13 height 13
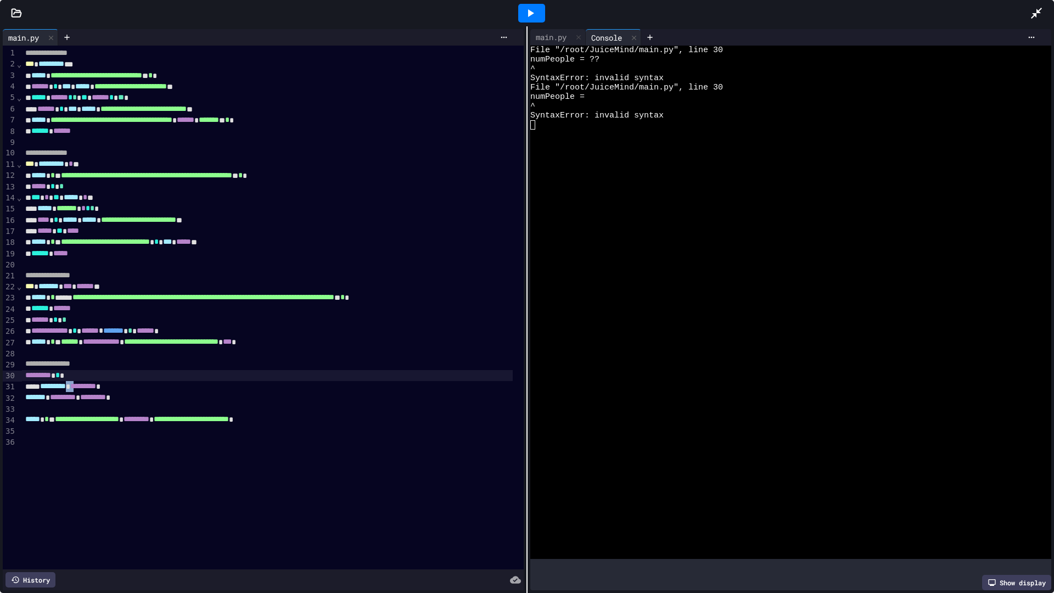
drag, startPoint x: 92, startPoint y: 382, endPoint x: 85, endPoint y: 385, distance: 7.9
click at [85, 385] on div "**** ********* * ********* *" at bounding box center [267, 386] width 490 height 11
click at [85, 382] on div "**** ********* * ********* *" at bounding box center [267, 386] width 490 height 11
click at [82, 375] on div "********* *" at bounding box center [267, 375] width 490 height 11
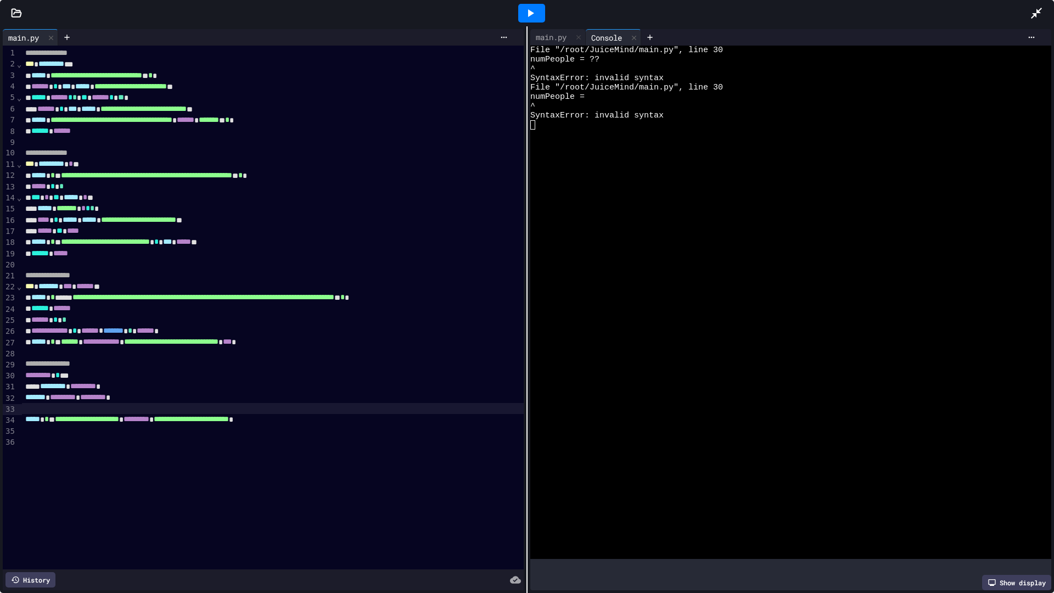
click at [113, 378] on div "********* * **" at bounding box center [267, 375] width 490 height 11
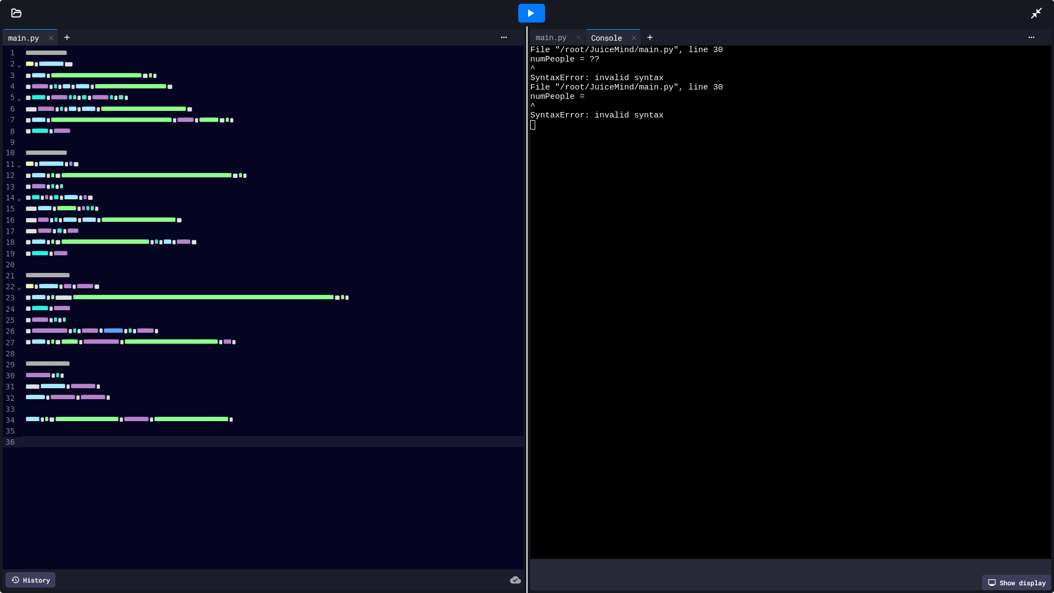
click at [31, 393] on div "******* * ********* * ********* *" at bounding box center [267, 397] width 490 height 11
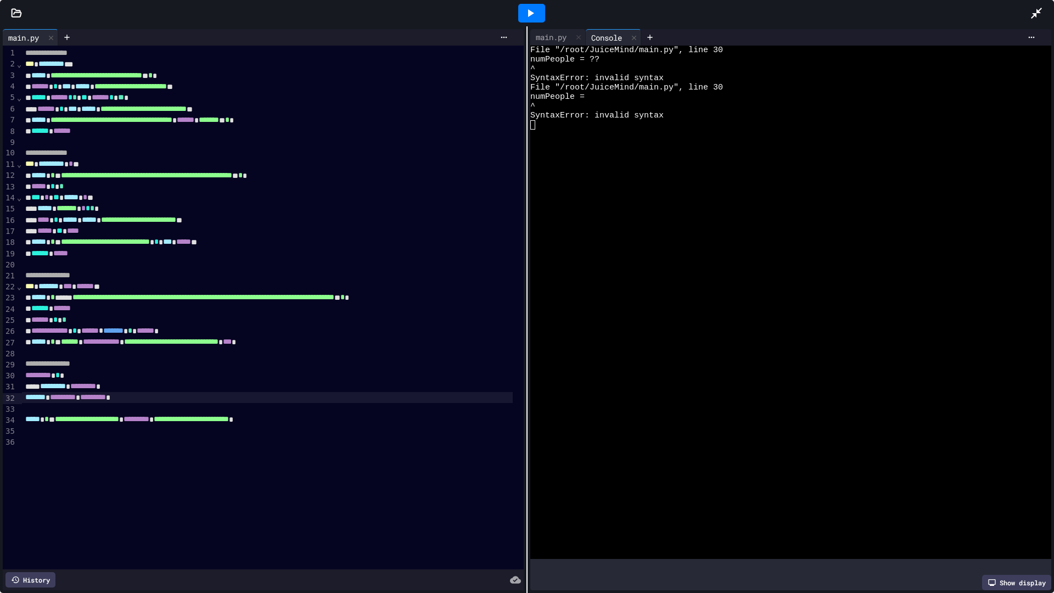
click at [35, 388] on div "**** ********* * ********* *" at bounding box center [267, 386] width 490 height 11
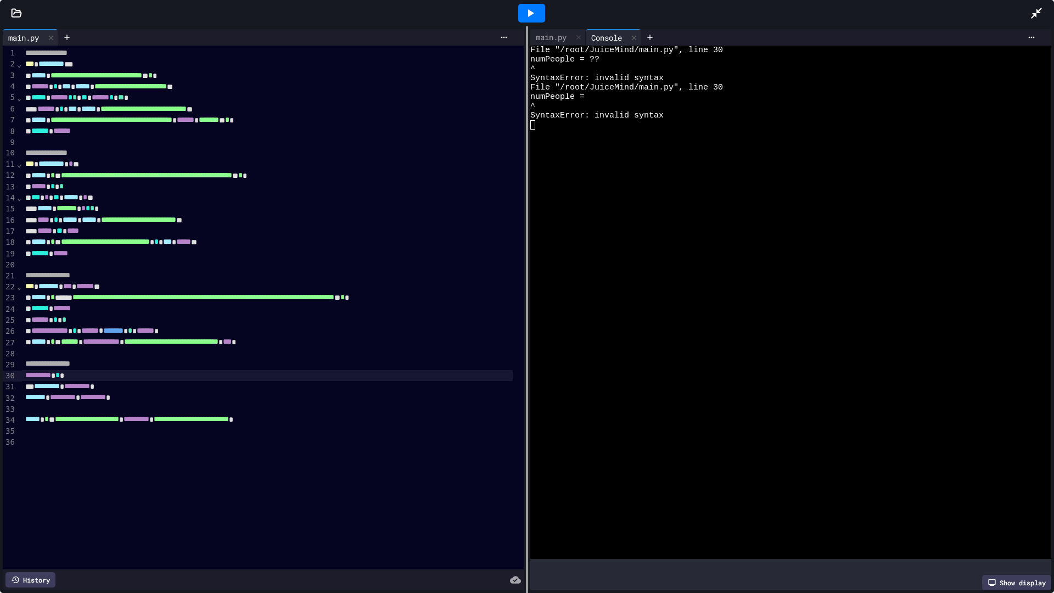
click at [119, 371] on div "********* *" at bounding box center [267, 375] width 490 height 11
click at [23, 389] on div "* ********* * ********* *" at bounding box center [267, 386] width 490 height 11
click at [560, 3] on div at bounding box center [531, 13] width 997 height 30
click at [537, 5] on div at bounding box center [531, 13] width 27 height 19
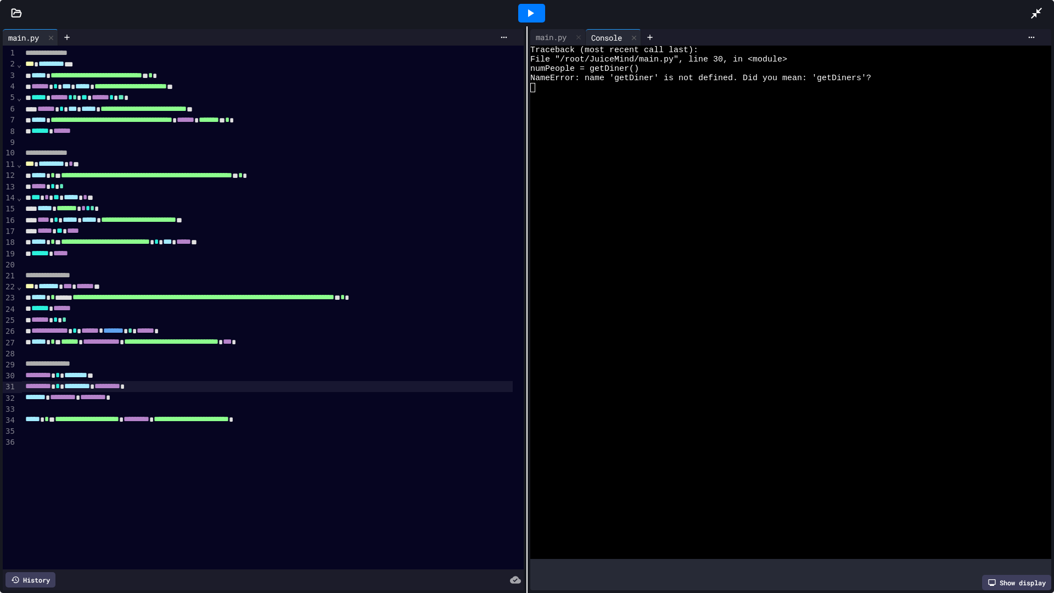
click at [111, 378] on div "********* * ******** **" at bounding box center [267, 375] width 490 height 11
click at [527, 11] on icon at bounding box center [530, 13] width 13 height 13
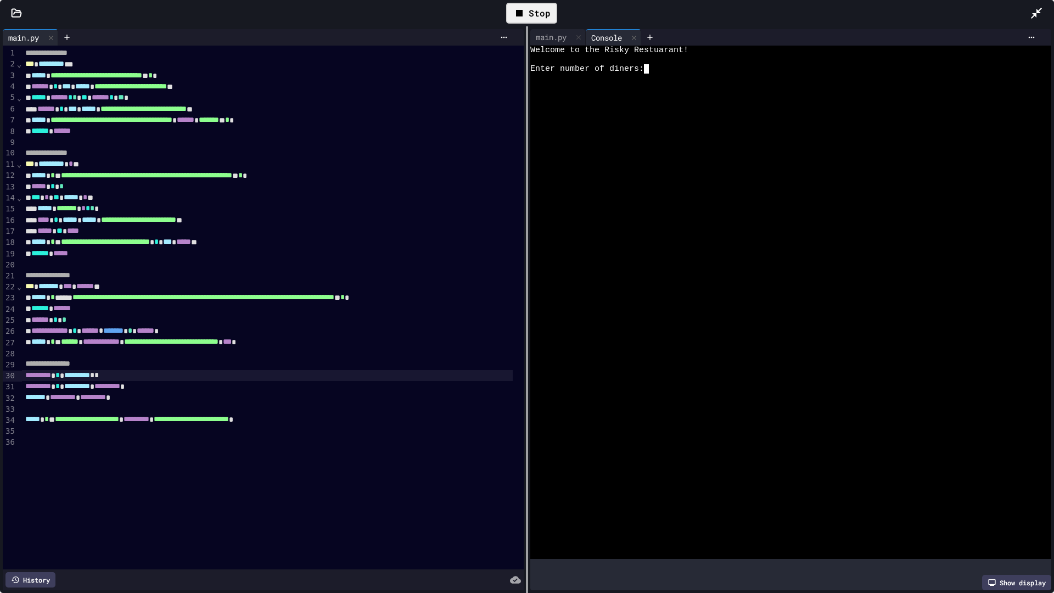
click at [649, 73] on textarea "Terminal input" at bounding box center [651, 68] width 5 height 9
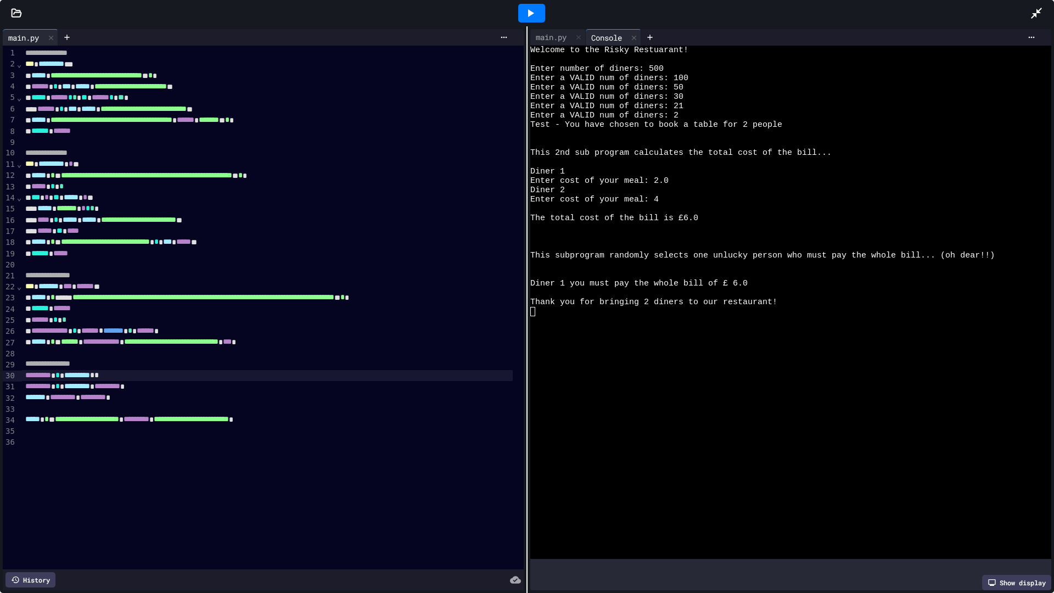
click at [523, 12] on div at bounding box center [531, 13] width 27 height 19
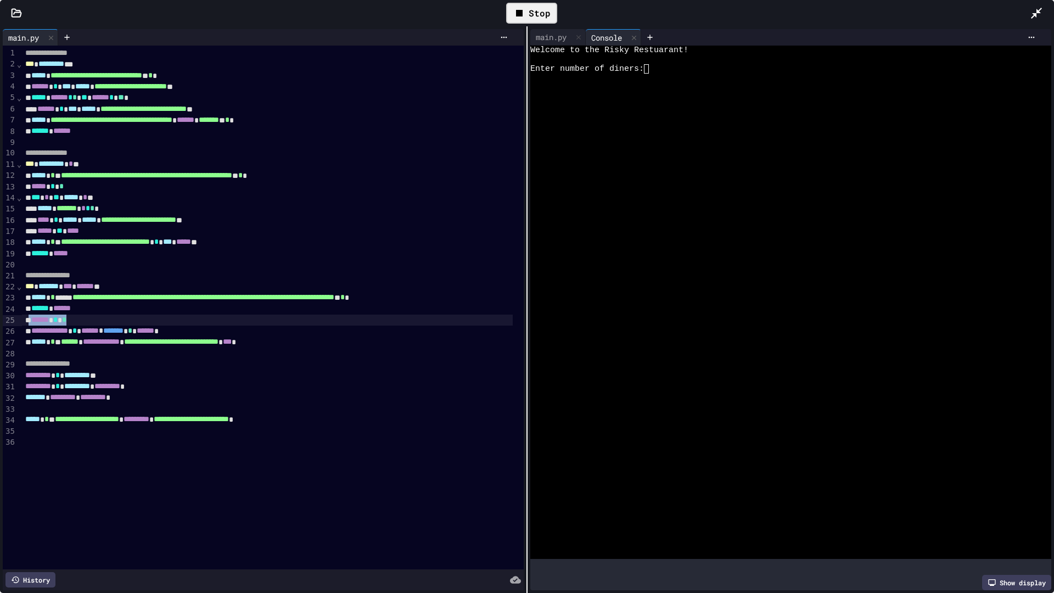
drag, startPoint x: 93, startPoint y: 326, endPoint x: 29, endPoint y: 322, distance: 63.8
click at [29, 322] on div "****** * *" at bounding box center [267, 320] width 490 height 11
click at [526, 6] on div "Stop" at bounding box center [531, 13] width 51 height 21
click at [526, 6] on div at bounding box center [531, 13] width 27 height 19
click at [661, 66] on div "Enter number of diners:" at bounding box center [783, 68] width 504 height 9
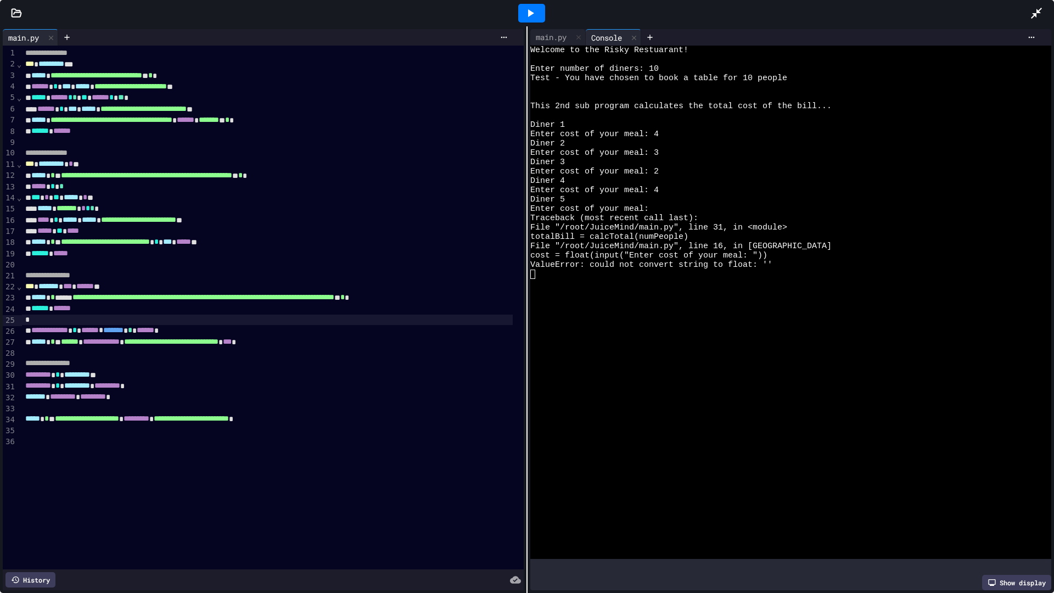
click at [525, 16] on icon at bounding box center [530, 13] width 13 height 13
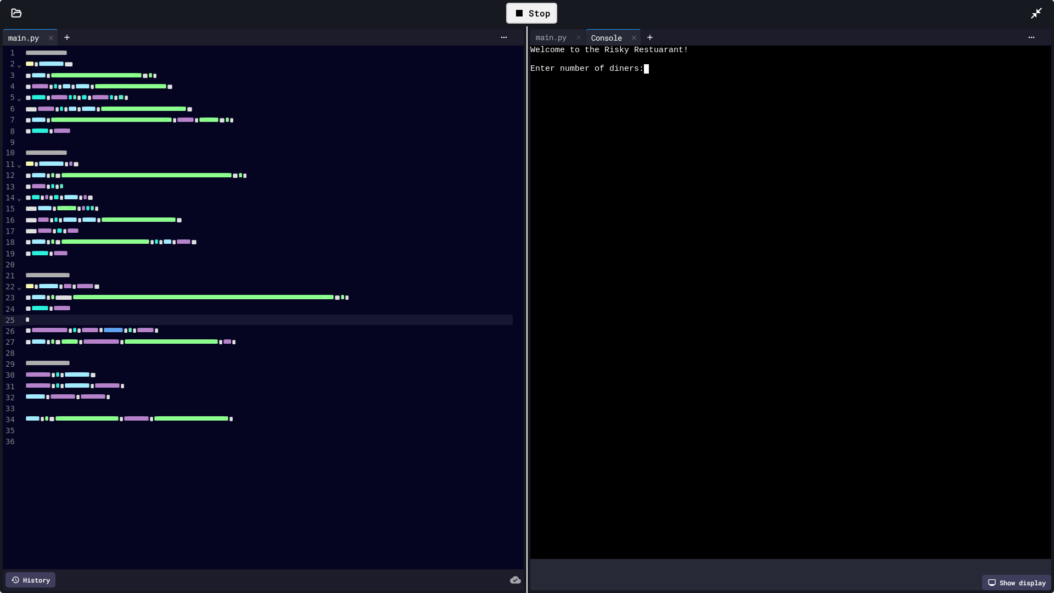
click at [668, 80] on div at bounding box center [783, 78] width 504 height 9
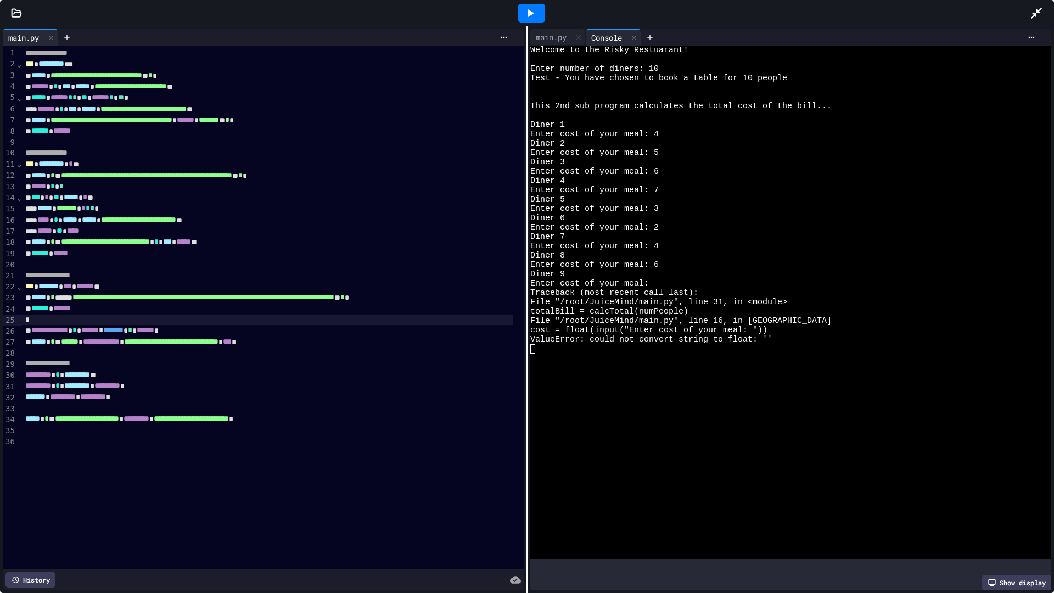
click at [531, 10] on icon at bounding box center [530, 13] width 13 height 13
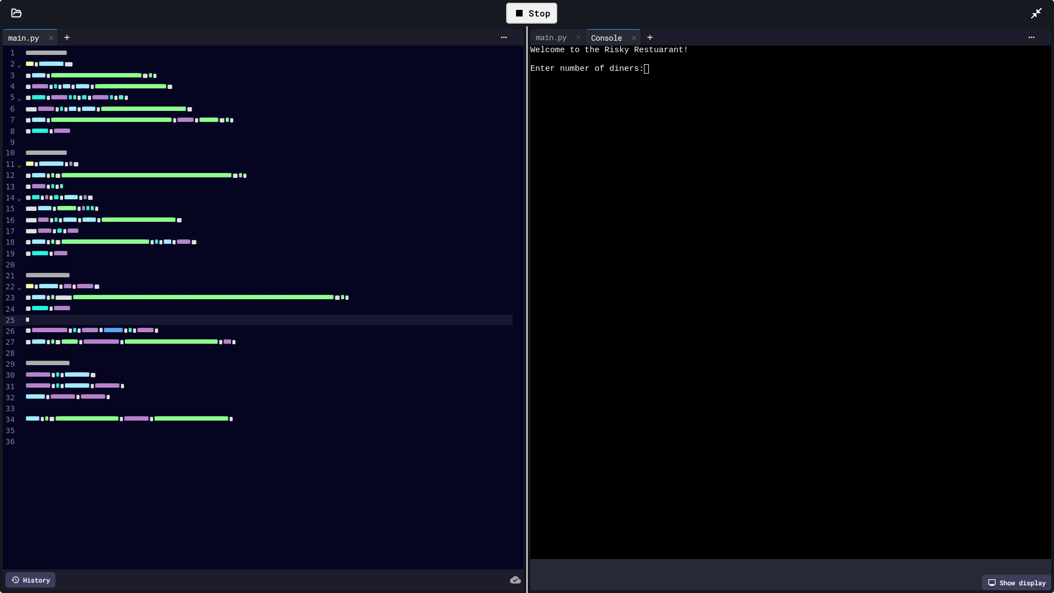
click at [648, 87] on div at bounding box center [783, 87] width 504 height 9
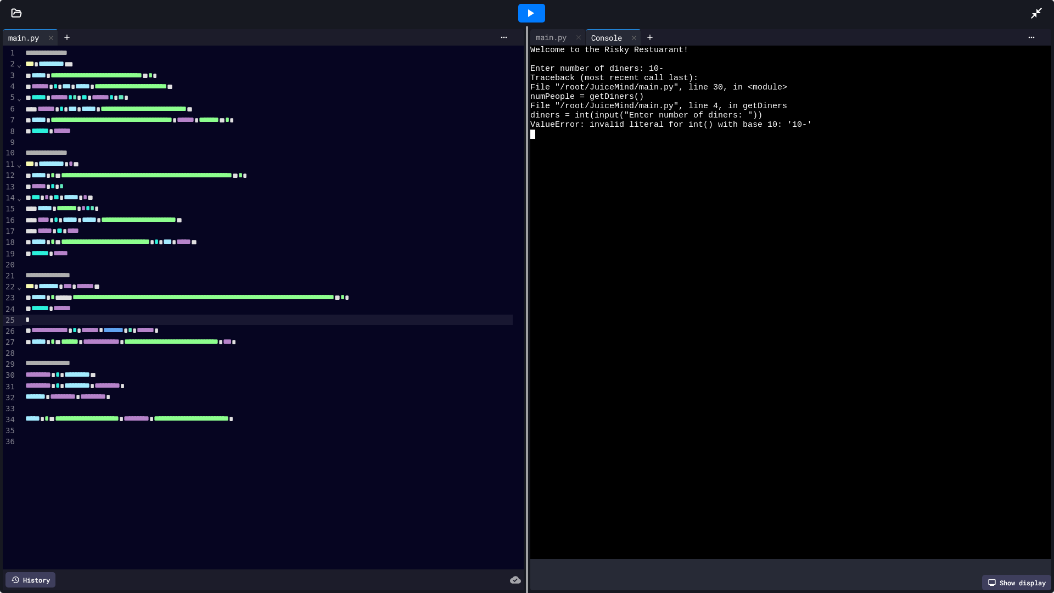
click at [535, 10] on icon at bounding box center [530, 13] width 13 height 13
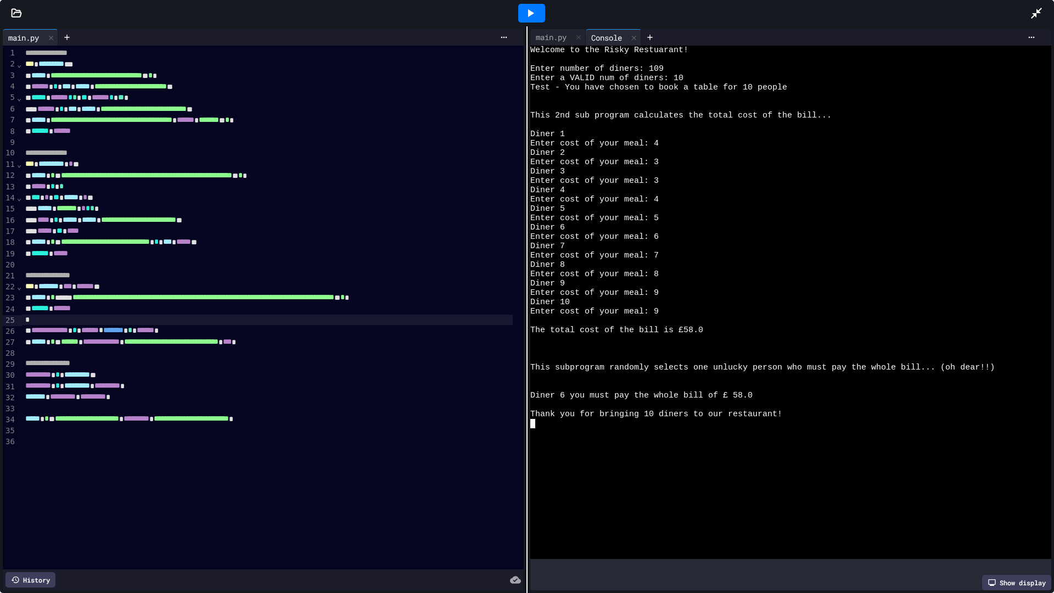
click at [1043, 10] on icon at bounding box center [1036, 13] width 13 height 13
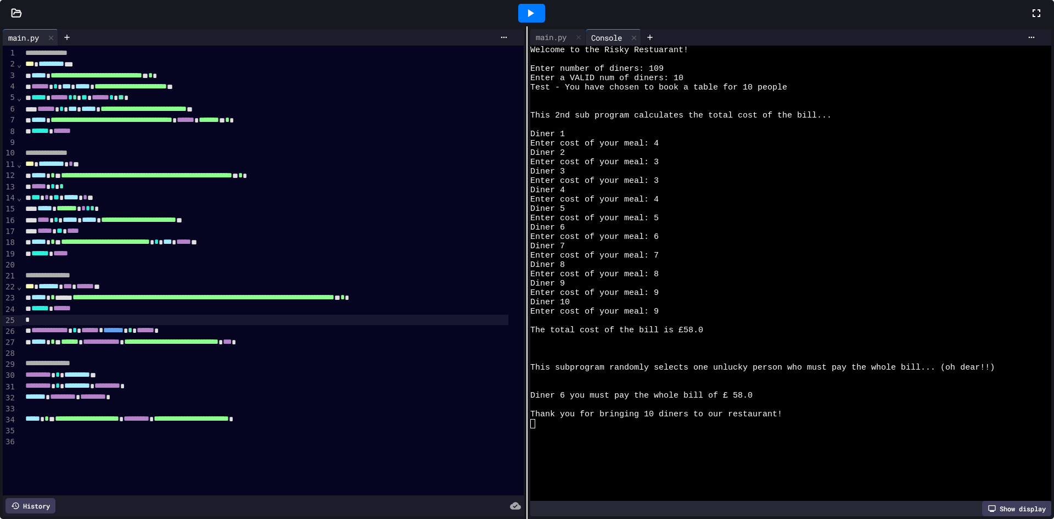
scroll to position [28, 0]
